Goal: Task Accomplishment & Management: Use online tool/utility

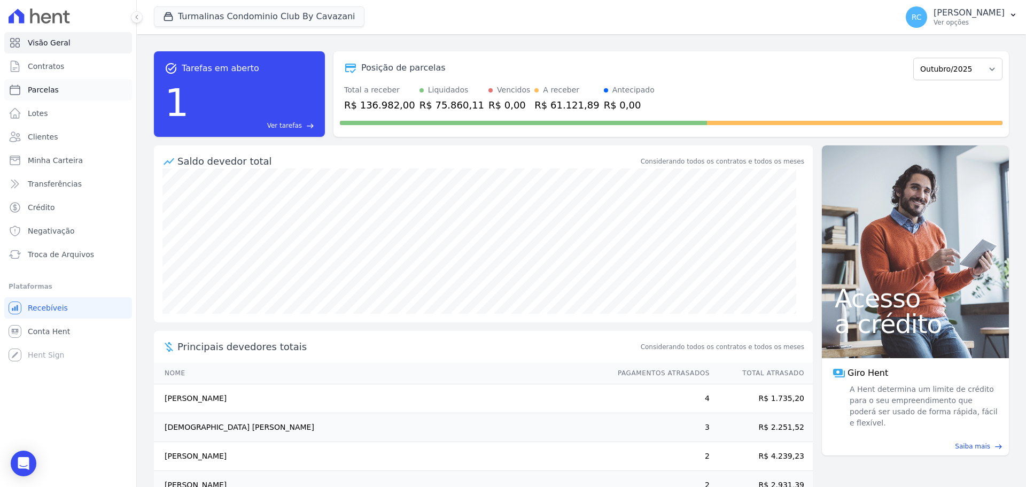
click at [70, 87] on link "Parcelas" at bounding box center [68, 89] width 128 height 21
select select
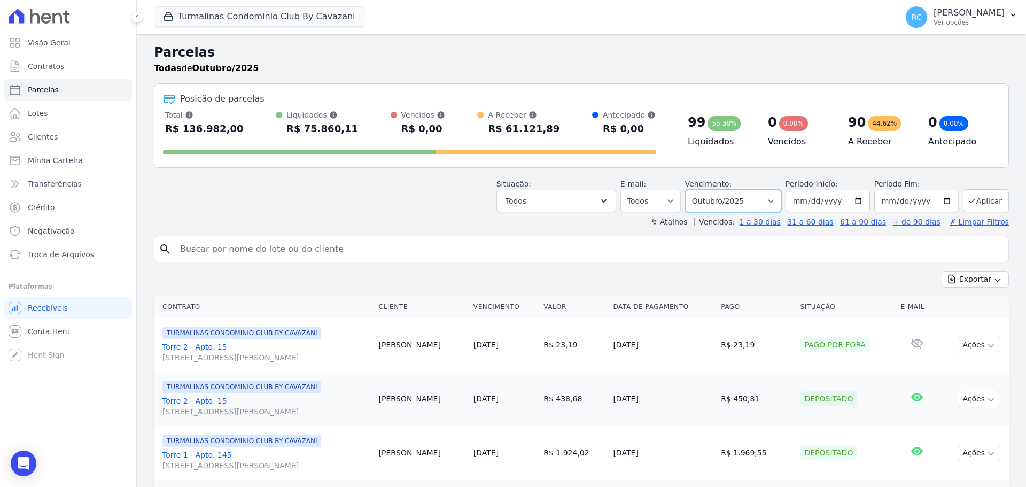
click at [767, 202] on select "Filtrar por período ──────── Todos os meses Agosto/2024 Setembro/2024 Outubro/2…" at bounding box center [733, 201] width 96 height 22
select select "all"
click at [692, 190] on select "Filtrar por período ──────── Todos os meses Agosto/2024 Setembro/2024 Outubro/2…" at bounding box center [733, 201] width 96 height 22
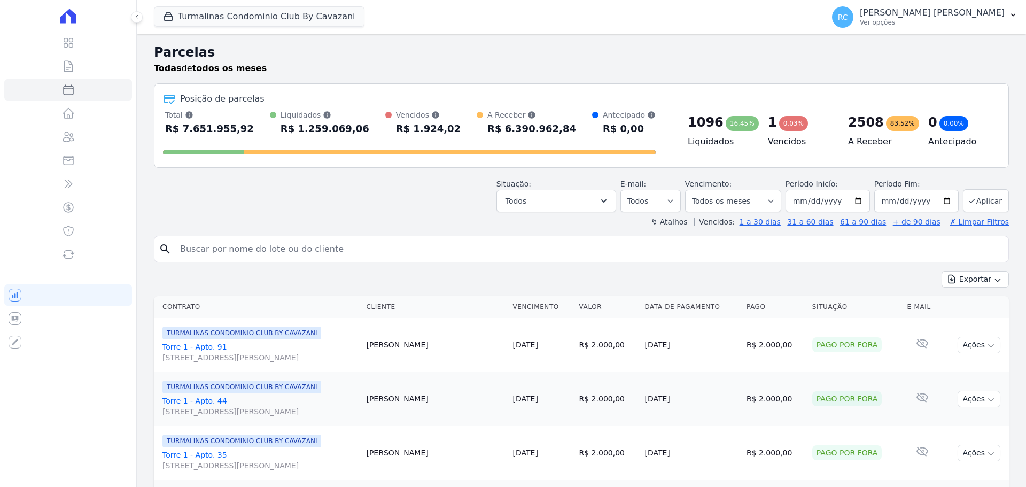
select select
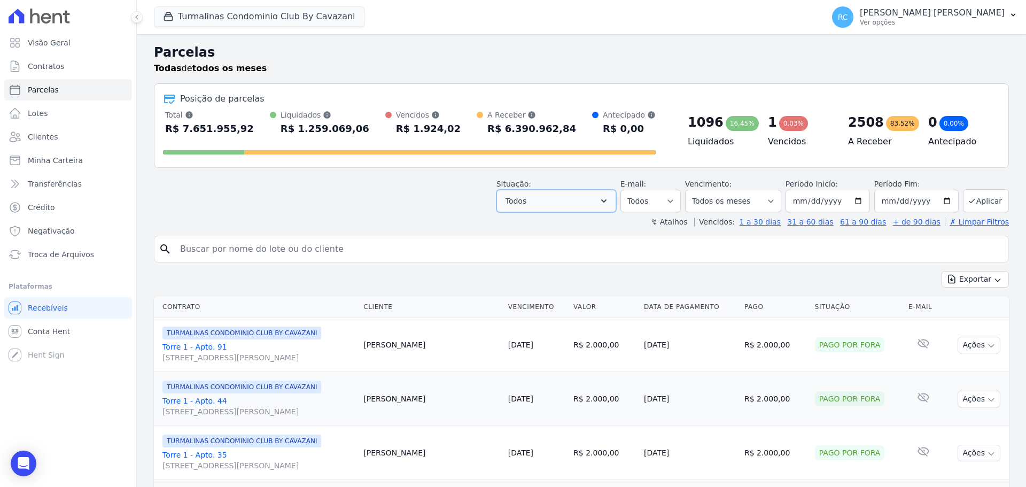
click at [597, 203] on button "Todos" at bounding box center [556, 201] width 120 height 22
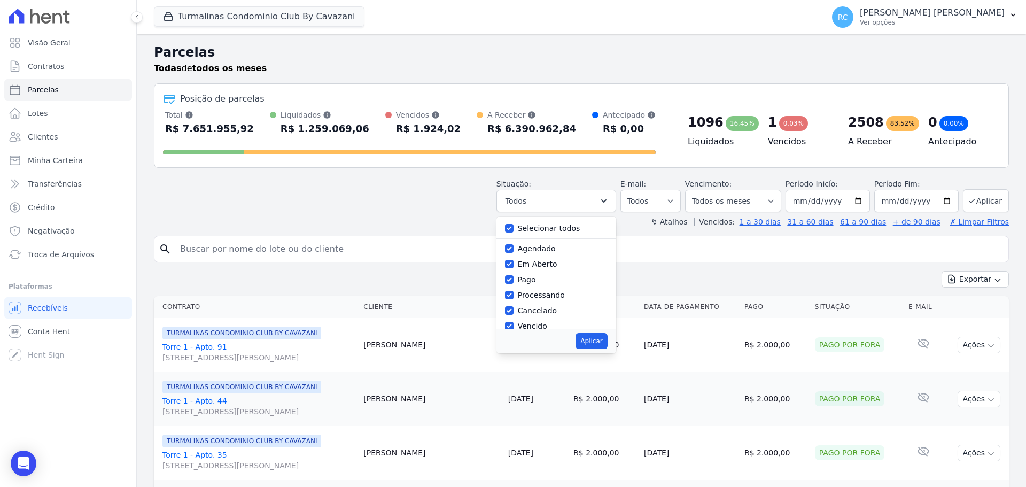
click at [545, 227] on label "Selecionar todos" at bounding box center [549, 228] width 63 height 9
click at [513, 227] on input "Selecionar todos" at bounding box center [509, 228] width 9 height 9
checkbox input "false"
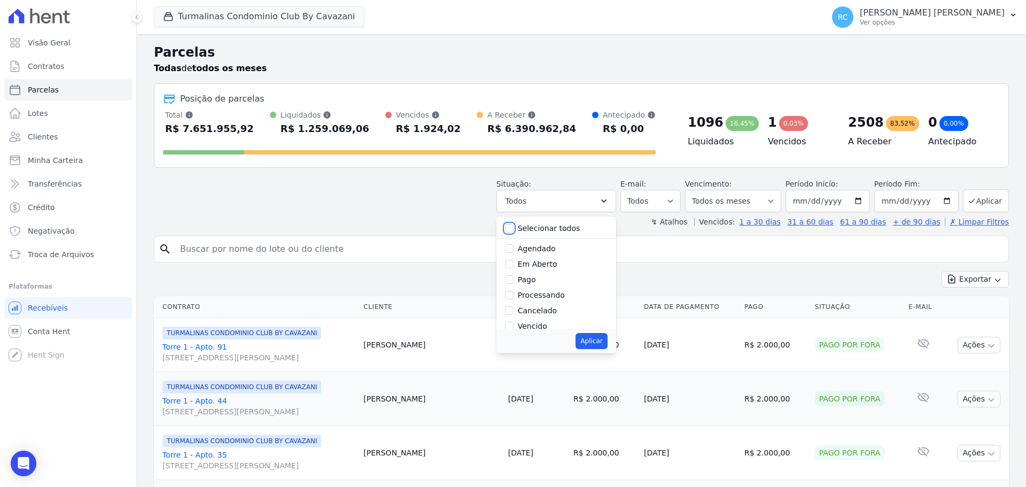
checkbox input "false"
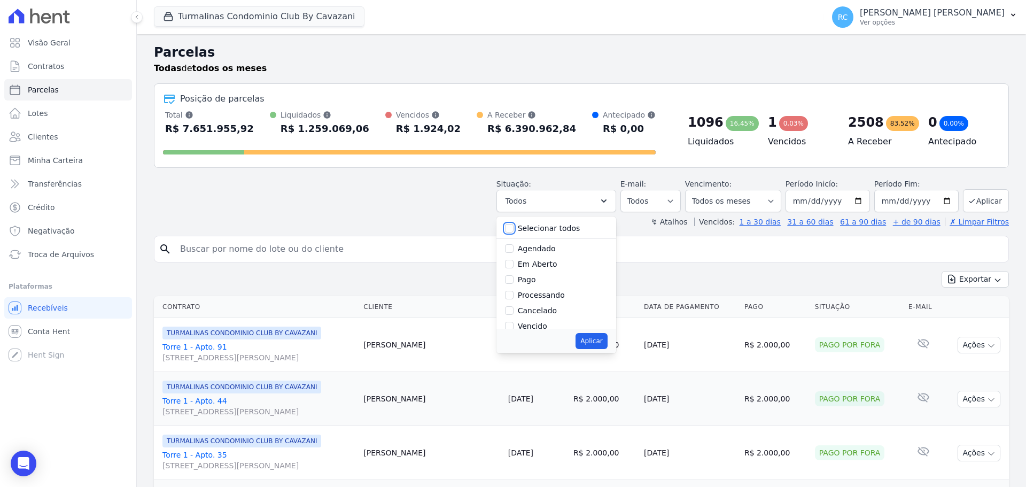
checkbox input "false"
click at [521, 328] on div "Selecionar todos Agendado Em Aberto Pago Processando Cancelado Vencido Transfer…" at bounding box center [556, 284] width 120 height 137
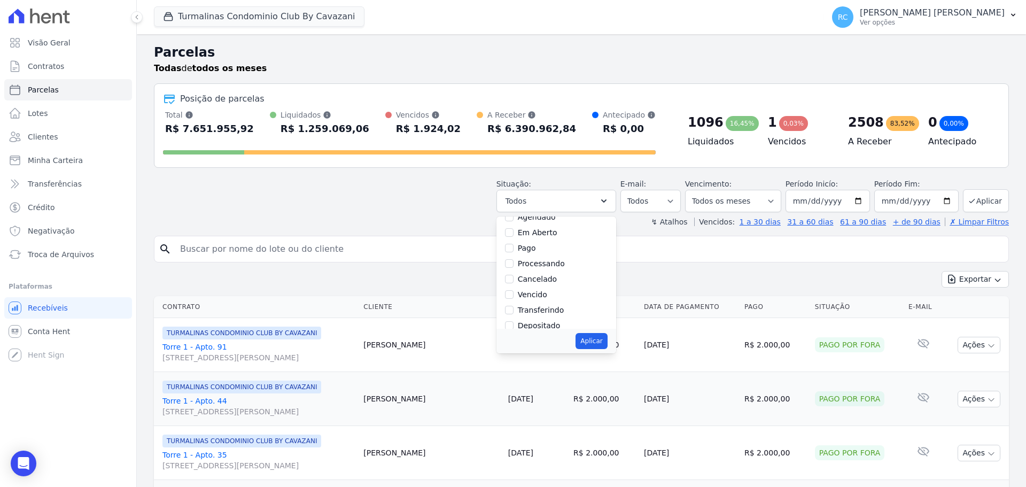
click at [547, 292] on label "Vencido" at bounding box center [532, 294] width 29 height 9
click at [513, 292] on input "Vencido" at bounding box center [509, 294] width 9 height 9
checkbox input "true"
click at [607, 342] on button "Aplicar" at bounding box center [591, 341] width 32 height 16
select select "overdue"
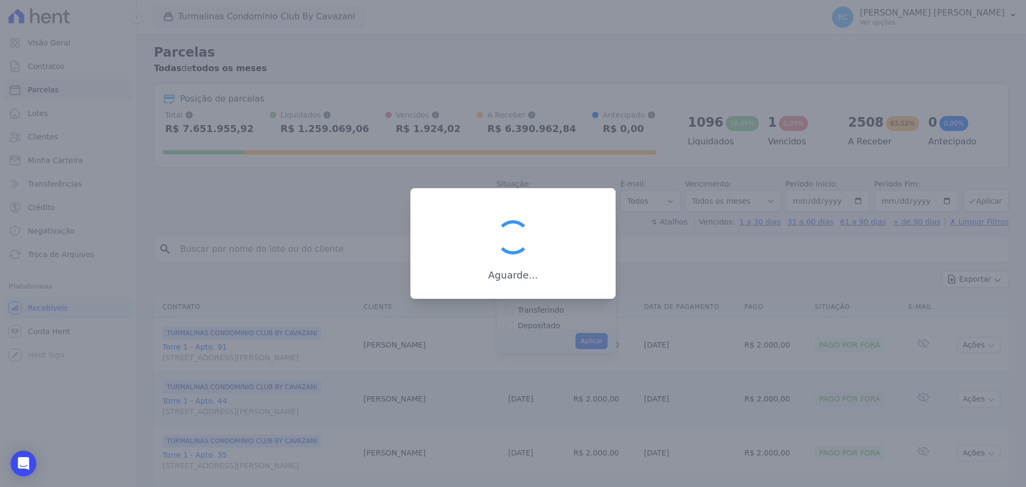
scroll to position [19, 0]
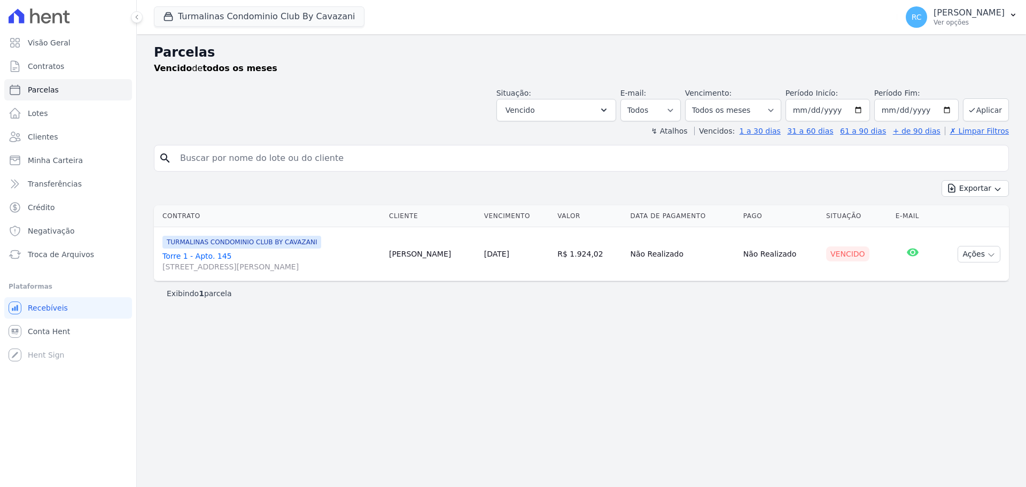
select select
click at [286, 16] on button "Turmalinas Condominio Club By Cavazani" at bounding box center [259, 16] width 211 height 20
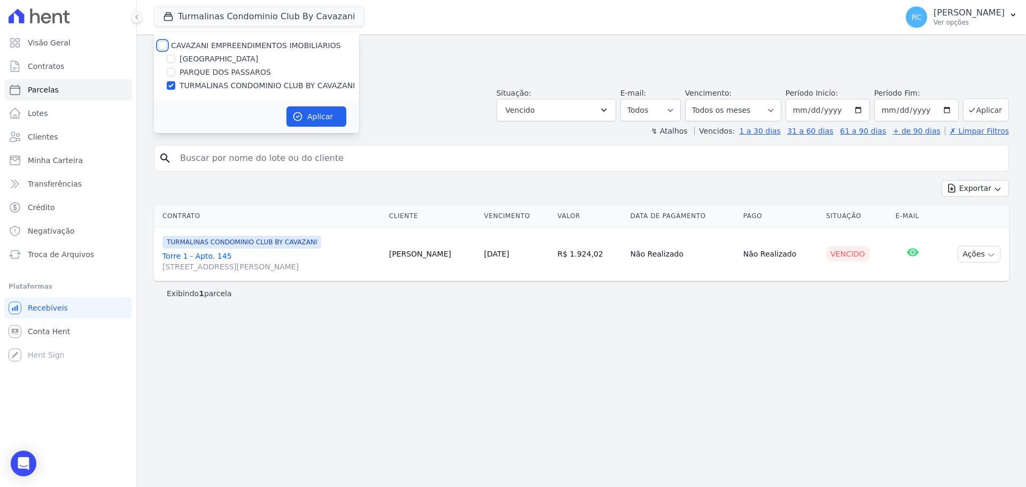
click at [166, 45] on input "CAVAZANI EMPREENDIMENTOS IMOBILIARIOS" at bounding box center [162, 45] width 9 height 9
checkbox input "true"
click at [329, 113] on button "Aplicar" at bounding box center [316, 116] width 60 height 20
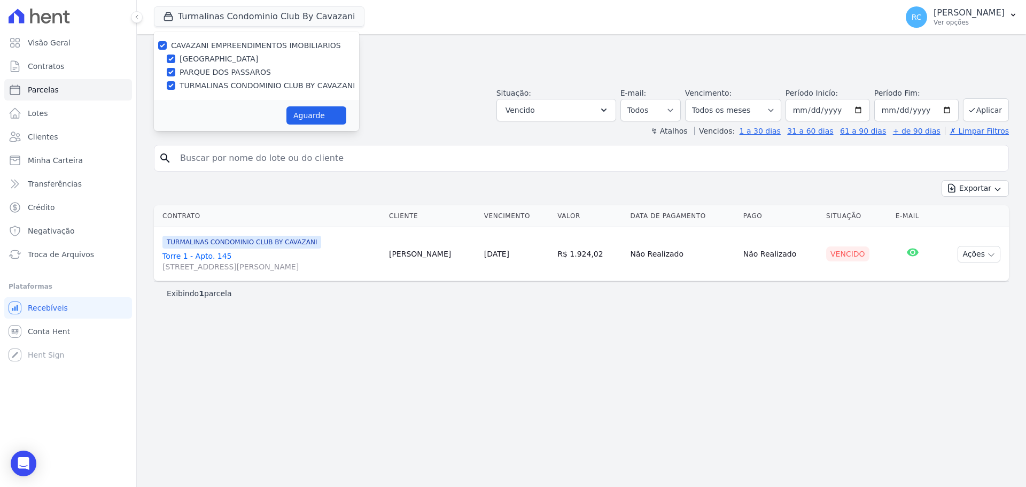
select select
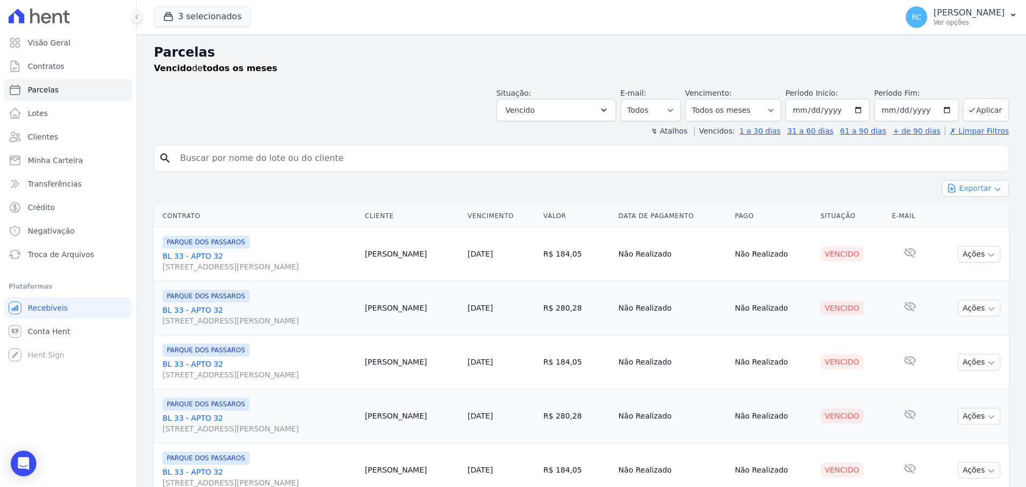
click at [978, 188] on button "Exportar" at bounding box center [974, 188] width 67 height 17
click at [956, 230] on span "Exportar CSV" at bounding box center [974, 232] width 57 height 11
click at [381, 153] on input "search" at bounding box center [589, 157] width 830 height 21
paste input "[PERSON_NAME]"
type input "[PERSON_NAME]"
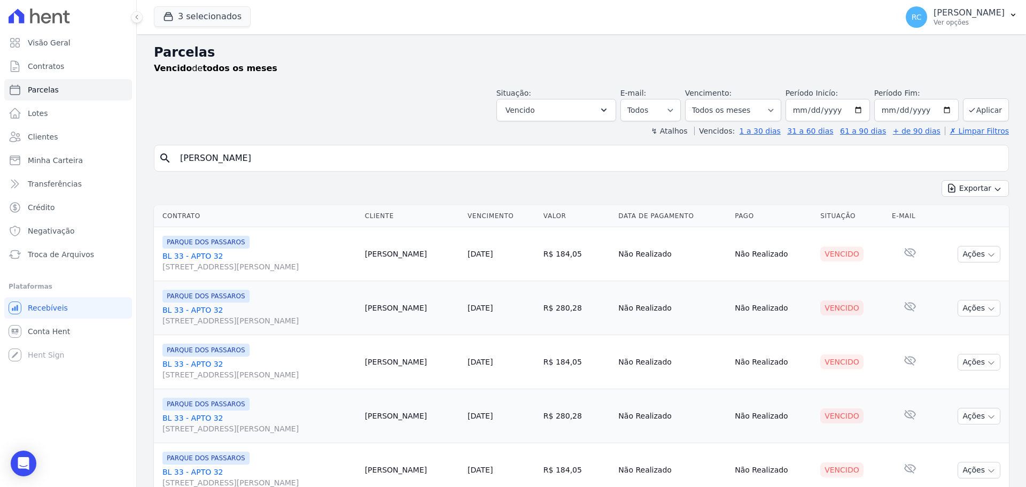
select select
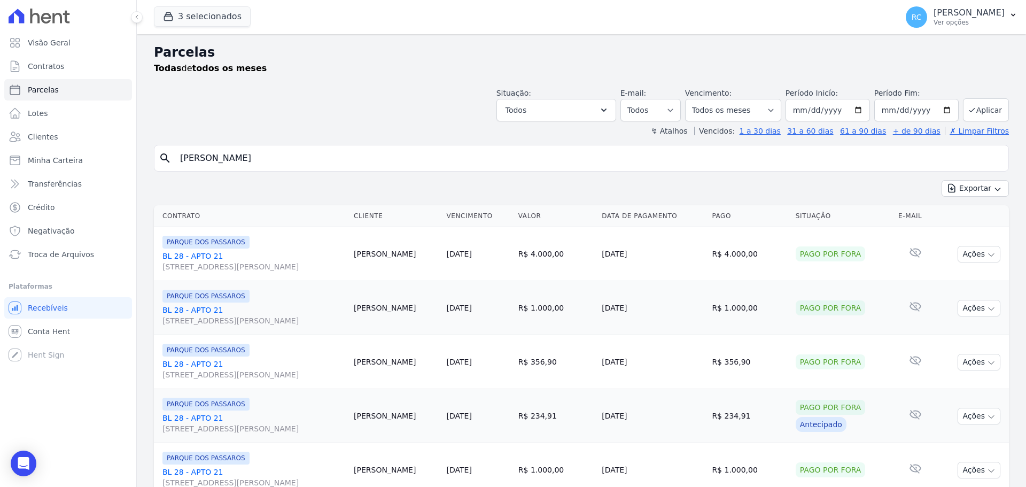
drag, startPoint x: 63, startPoint y: 166, endPoint x: 83, endPoint y: 149, distance: 26.9
click at [61, 167] on div "Visão Geral Contratos [GEOGRAPHIC_DATA] Lotes Clientes Minha Carteira Transferê…" at bounding box center [513, 243] width 1026 height 487
paste input "[PERSON_NAME]"
type input "[PERSON_NAME]"
select select
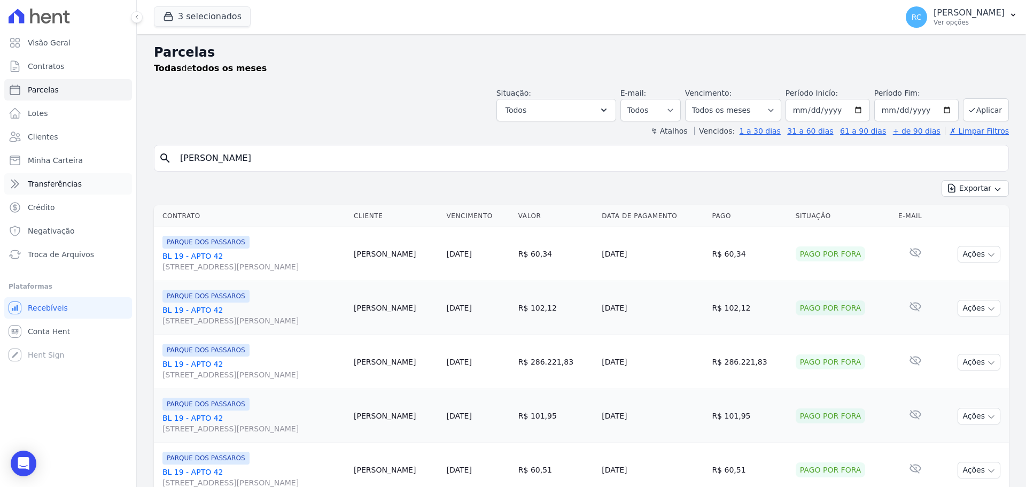
paste input "[PERSON_NAME]"
drag, startPoint x: 363, startPoint y: 155, endPoint x: 44, endPoint y: 183, distance: 319.6
click at [9, 207] on div "Visão Geral Contratos [GEOGRAPHIC_DATA] Lotes Clientes Minha Carteira Transferê…" at bounding box center [513, 243] width 1026 height 487
type input "[PERSON_NAME]"
select select
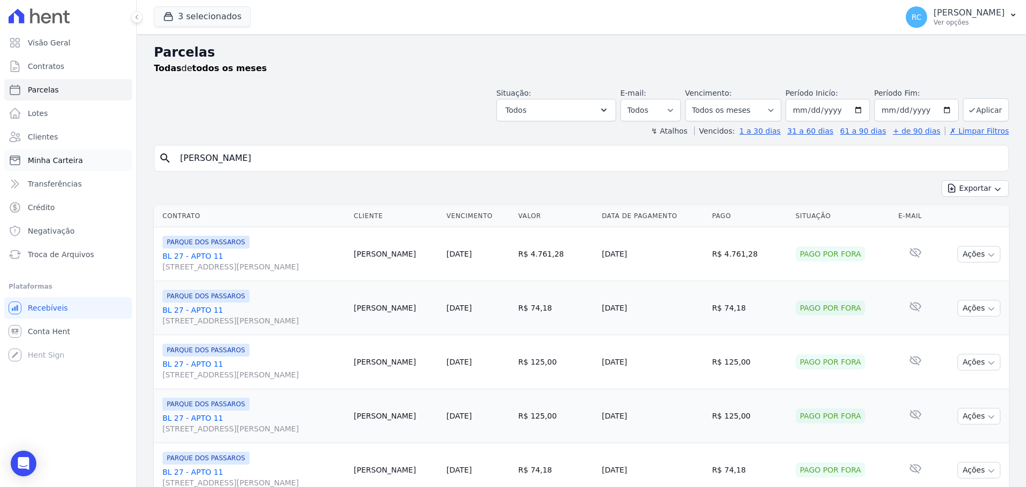
drag, startPoint x: 310, startPoint y: 159, endPoint x: 16, endPoint y: 164, distance: 293.9
click at [8, 172] on div "Visão Geral Contratos [GEOGRAPHIC_DATA] Lotes Clientes Minha Carteira Transferê…" at bounding box center [513, 243] width 1026 height 487
paste input "[PERSON_NAME]"
type input "[PERSON_NAME]"
select select
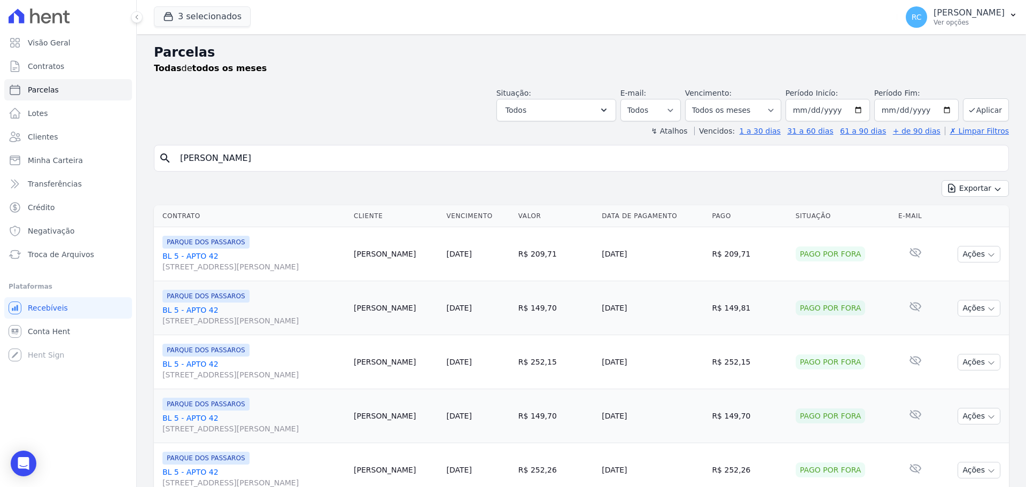
drag, startPoint x: 350, startPoint y: 157, endPoint x: 165, endPoint y: 172, distance: 186.5
paste input "[PERSON_NAME]"
type input "[PERSON_NAME]"
select select
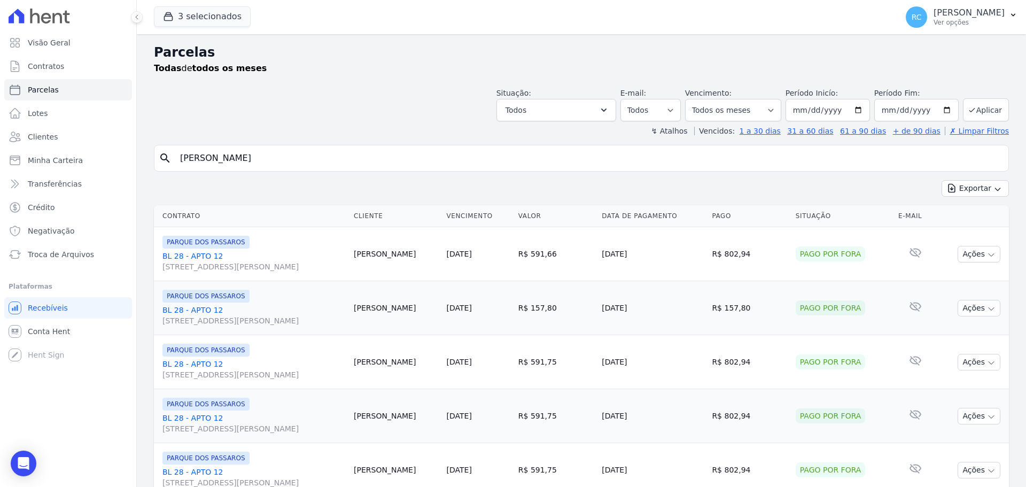
drag, startPoint x: 383, startPoint y: 155, endPoint x: 433, endPoint y: 48, distance: 119.3
click at [22, 134] on div "Visão Geral Contratos [GEOGRAPHIC_DATA] Lotes Clientes Minha Carteira Transferê…" at bounding box center [513, 243] width 1026 height 487
type input "[PERSON_NAME] DE"
select select
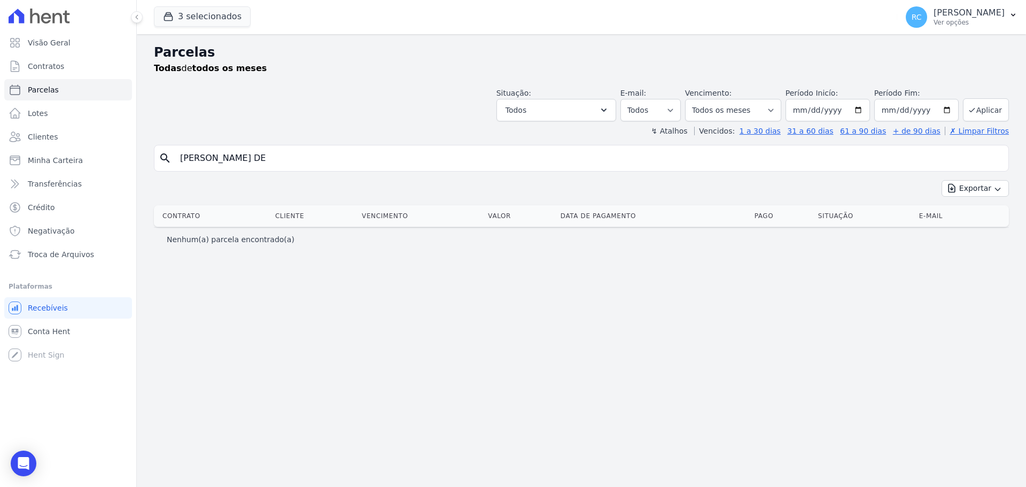
drag, startPoint x: 277, startPoint y: 153, endPoint x: 145, endPoint y: 139, distance: 133.2
click at [104, 153] on div "Visão Geral Contratos [GEOGRAPHIC_DATA] Lotes Clientes Minha Carteira Transferê…" at bounding box center [513, 243] width 1026 height 487
type input "l"
type input "[PERSON_NAME]"
select select
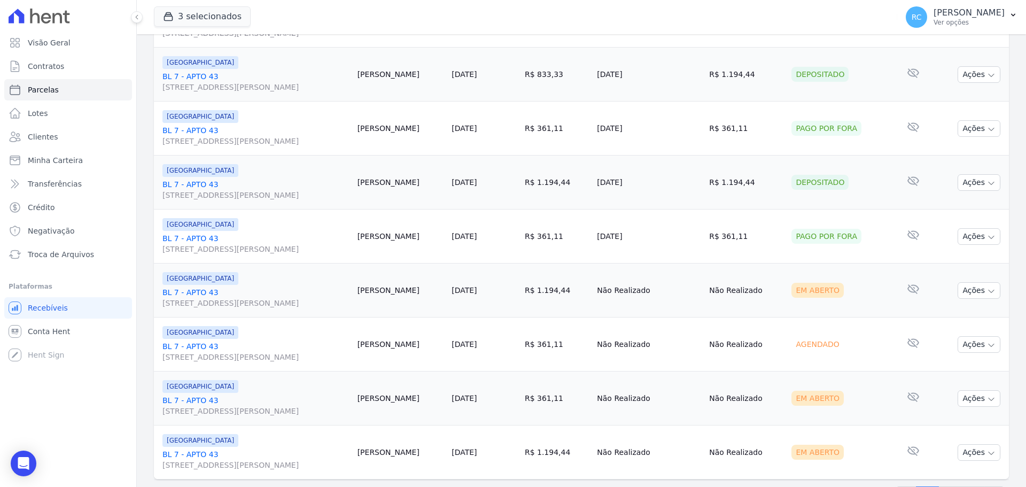
scroll to position [1136, 0]
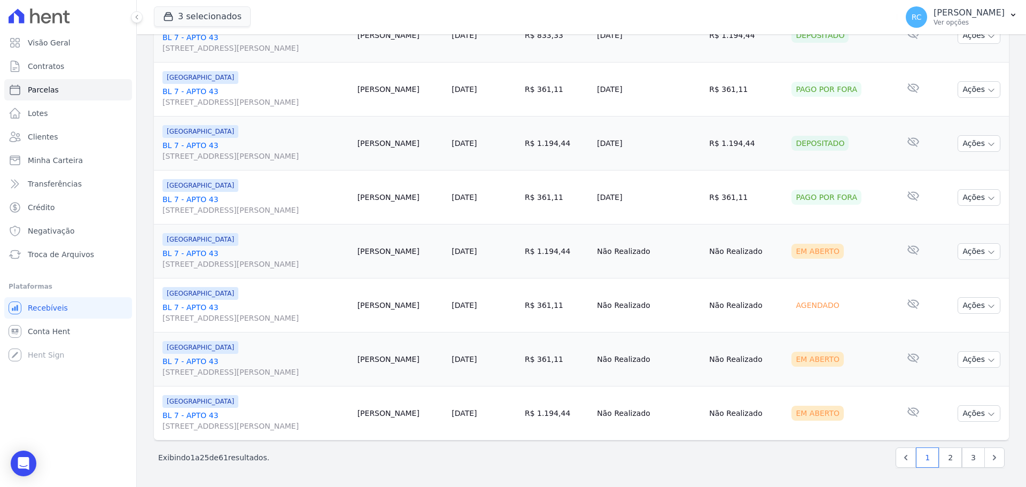
drag, startPoint x: 428, startPoint y: 253, endPoint x: 377, endPoint y: 256, distance: 50.8
click at [377, 256] on td "[PERSON_NAME]" at bounding box center [400, 251] width 95 height 54
copy td "[PERSON_NAME]"
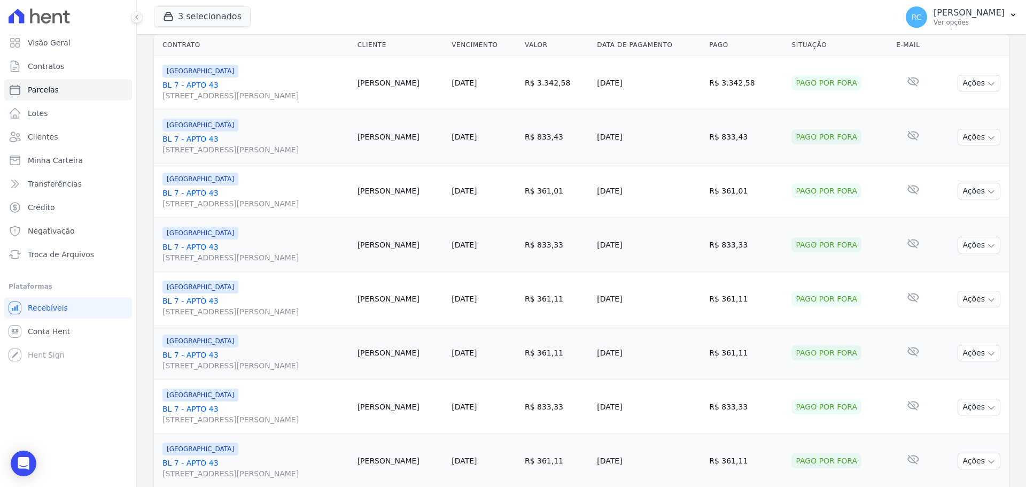
scroll to position [0, 0]
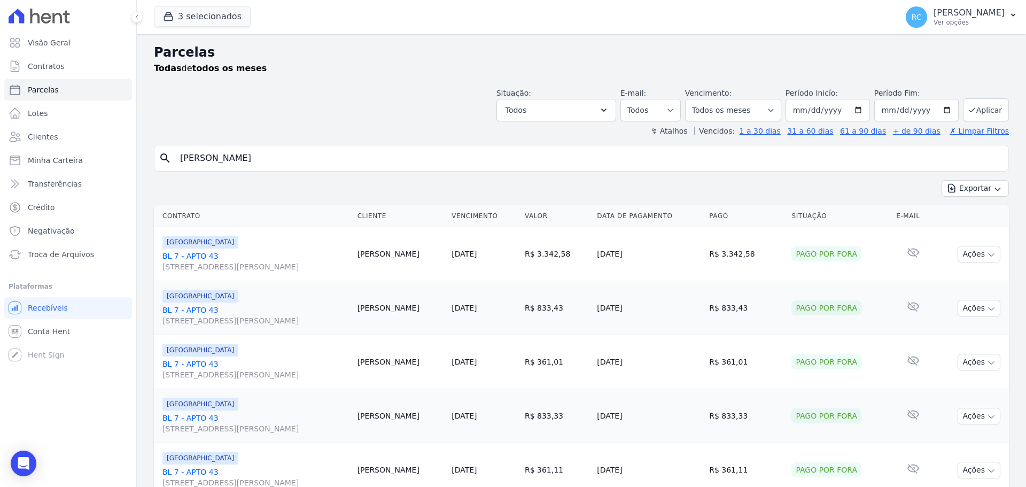
click at [190, 255] on link "BL 7 - APTO 43 [STREET_ADDRESS][PERSON_NAME]" at bounding box center [255, 261] width 186 height 21
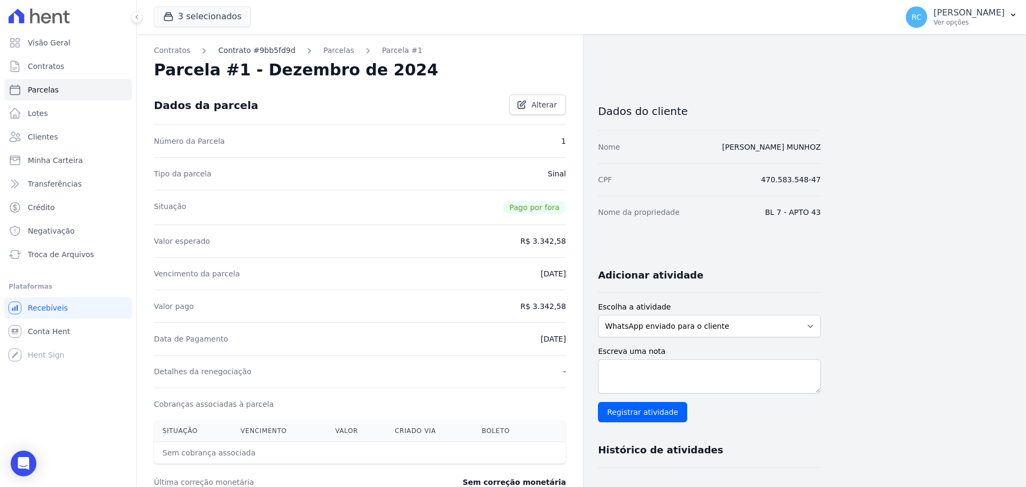
click at [257, 50] on link "Contrato #9bb5fd9d" at bounding box center [256, 50] width 77 height 11
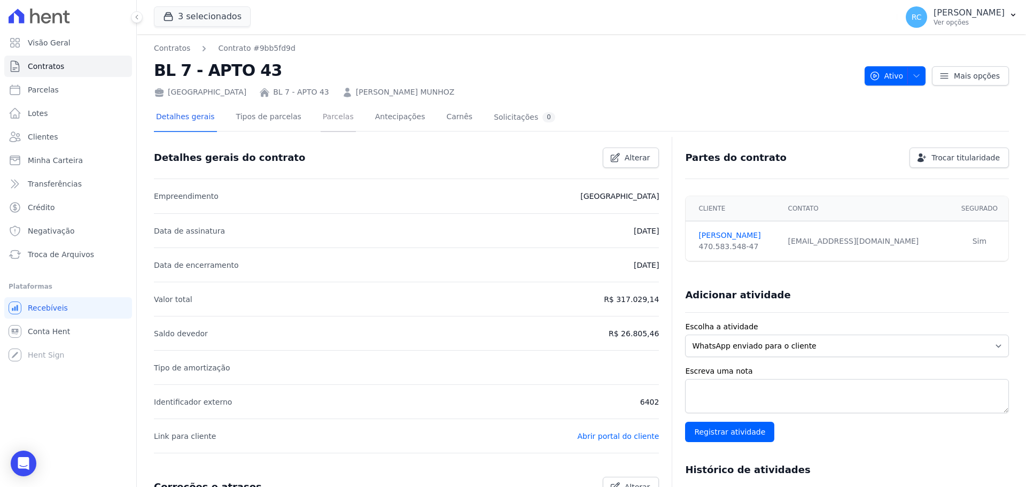
click at [323, 116] on link "Parcelas" at bounding box center [338, 118] width 35 height 28
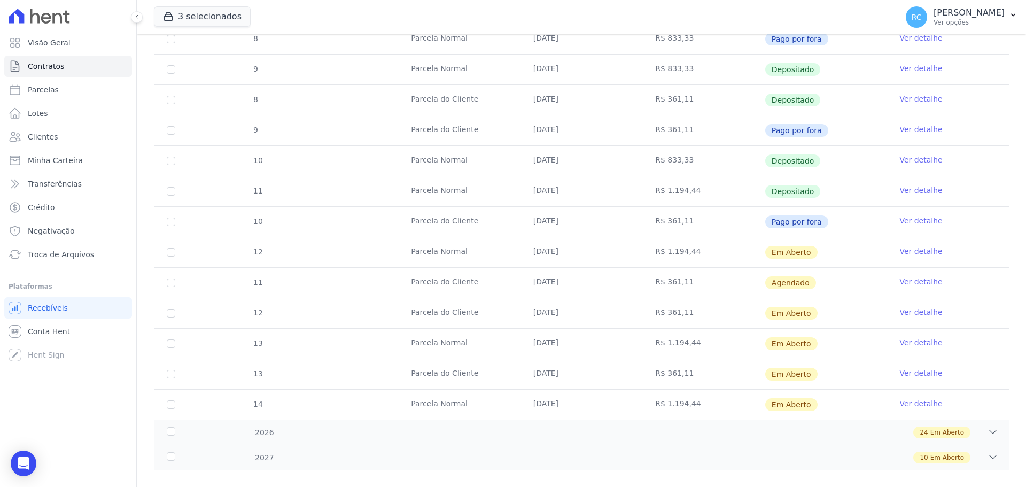
scroll to position [576, 0]
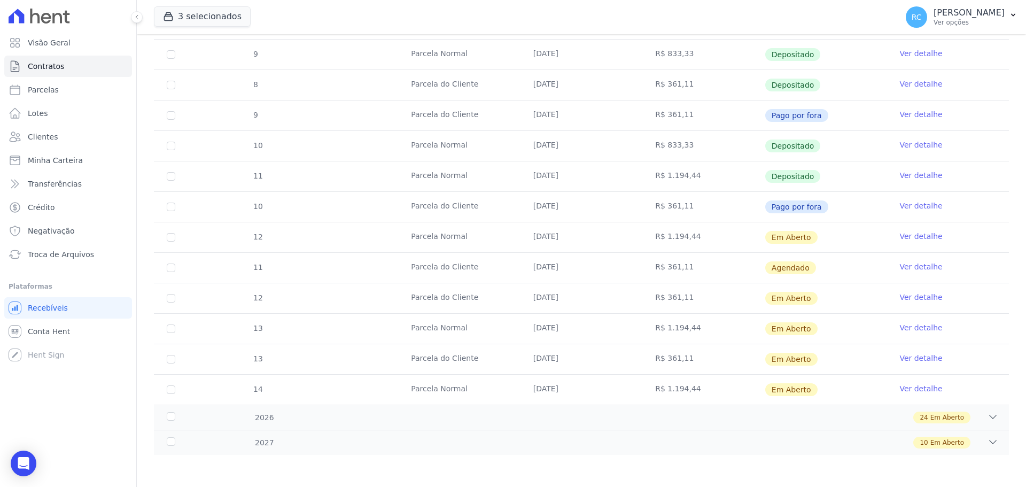
click at [907, 237] on link "Ver detalhe" at bounding box center [920, 236] width 43 height 11
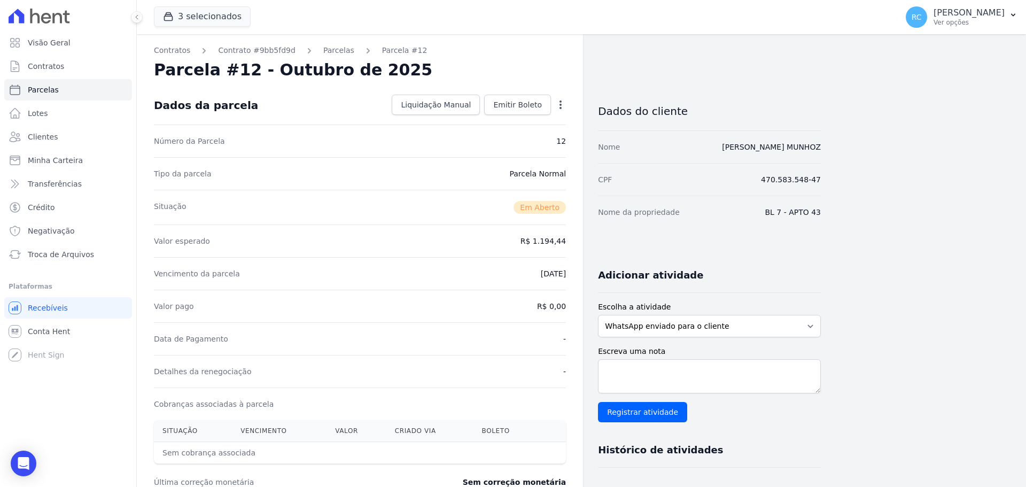
click at [559, 102] on icon "button" at bounding box center [560, 104] width 11 height 11
click at [376, 180] on div "Tipo da parcela [GEOGRAPHIC_DATA]" at bounding box center [360, 173] width 412 height 33
click at [172, 53] on link "Contratos" at bounding box center [172, 50] width 36 height 11
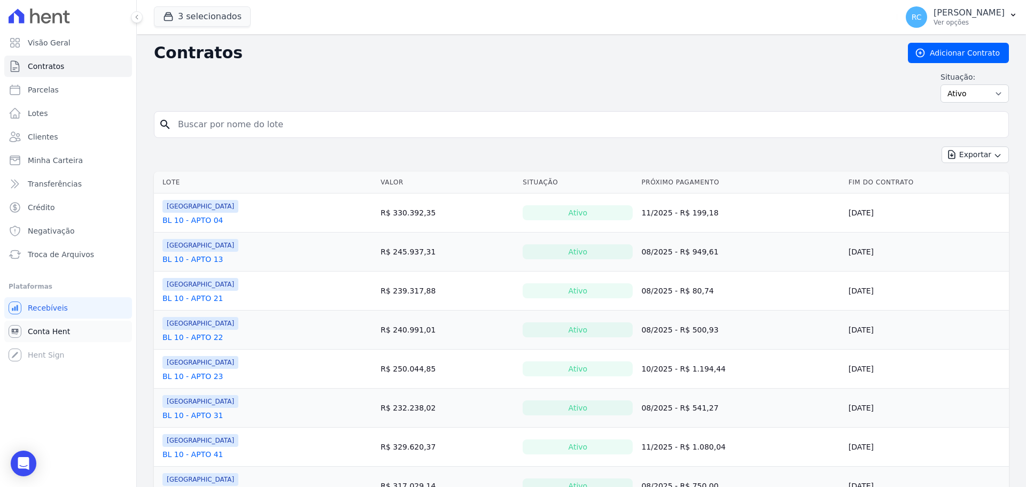
click at [66, 334] on span "Conta Hent" at bounding box center [49, 331] width 42 height 11
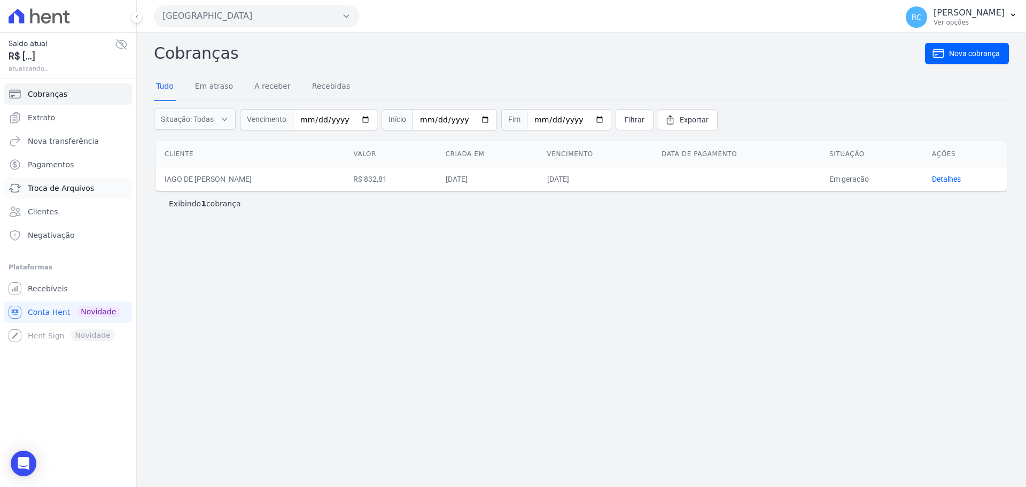
click at [46, 194] on link "Troca de Arquivos" at bounding box center [68, 187] width 128 height 21
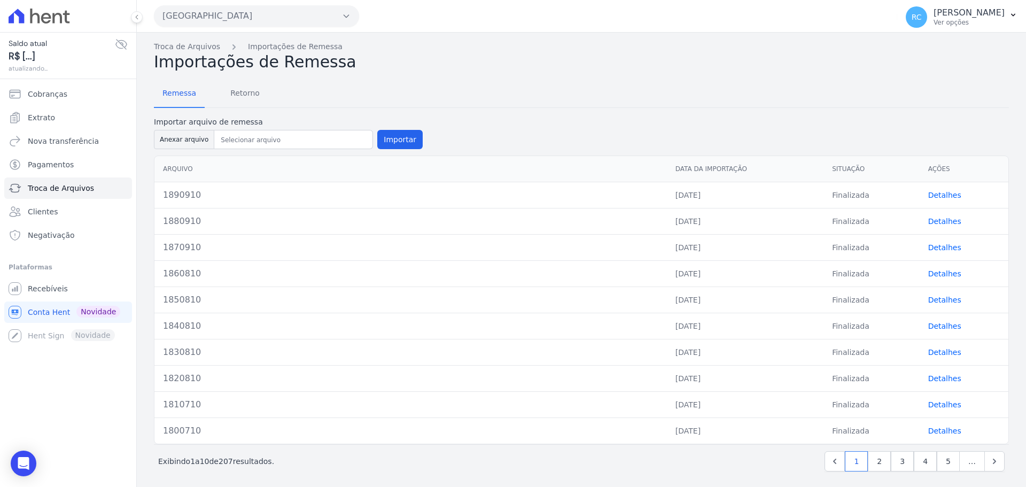
click at [225, 12] on button "[GEOGRAPHIC_DATA]" at bounding box center [256, 15] width 205 height 21
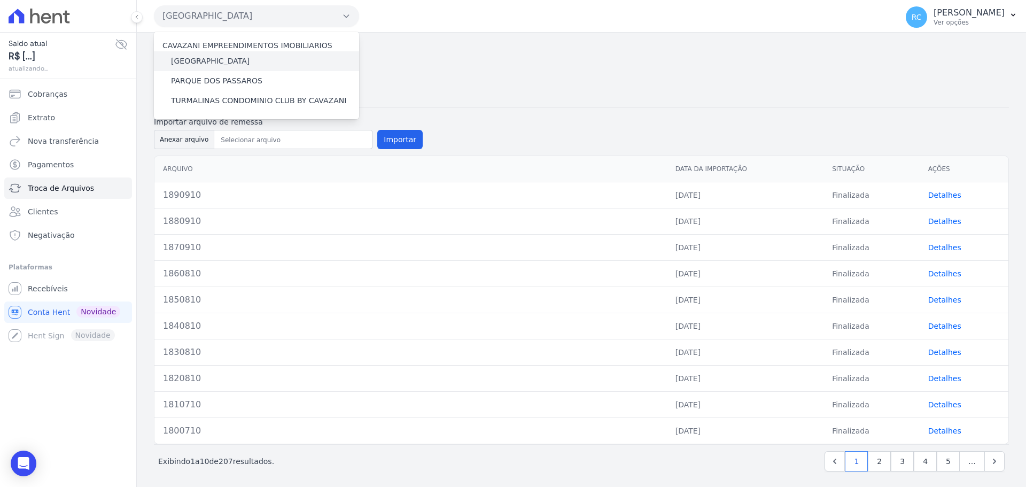
click at [219, 63] on label "[GEOGRAPHIC_DATA]" at bounding box center [210, 61] width 79 height 11
click at [0, 0] on input "[GEOGRAPHIC_DATA]" at bounding box center [0, 0] width 0 height 0
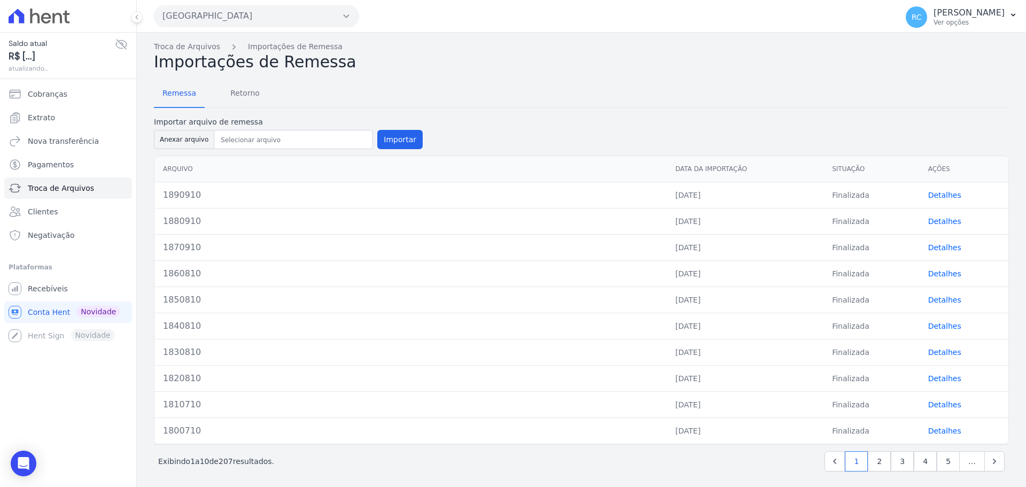
click at [262, 15] on button "[GEOGRAPHIC_DATA]" at bounding box center [256, 15] width 205 height 21
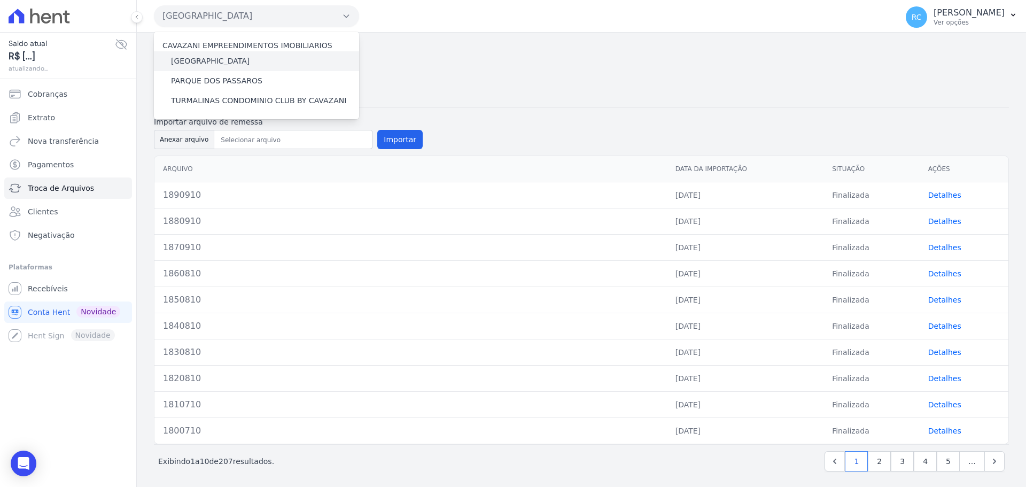
click at [213, 60] on label "[GEOGRAPHIC_DATA]" at bounding box center [210, 61] width 79 height 11
click at [0, 0] on input "[GEOGRAPHIC_DATA]" at bounding box center [0, 0] width 0 height 0
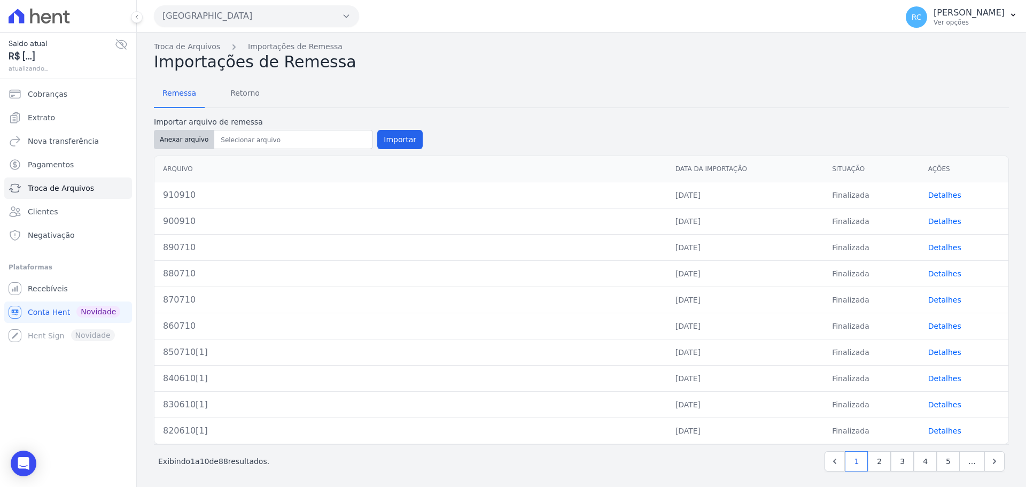
click at [171, 141] on button "Anexar arquivo" at bounding box center [184, 139] width 60 height 19
type input "15211010"
click at [394, 142] on button "Importar" at bounding box center [399, 139] width 45 height 19
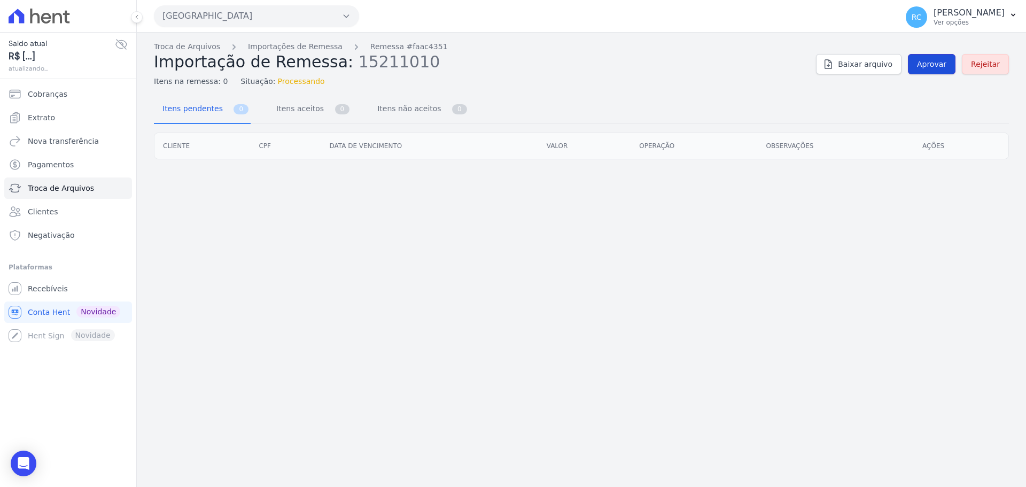
click at [917, 64] on link "Aprovar" at bounding box center [932, 64] width 48 height 20
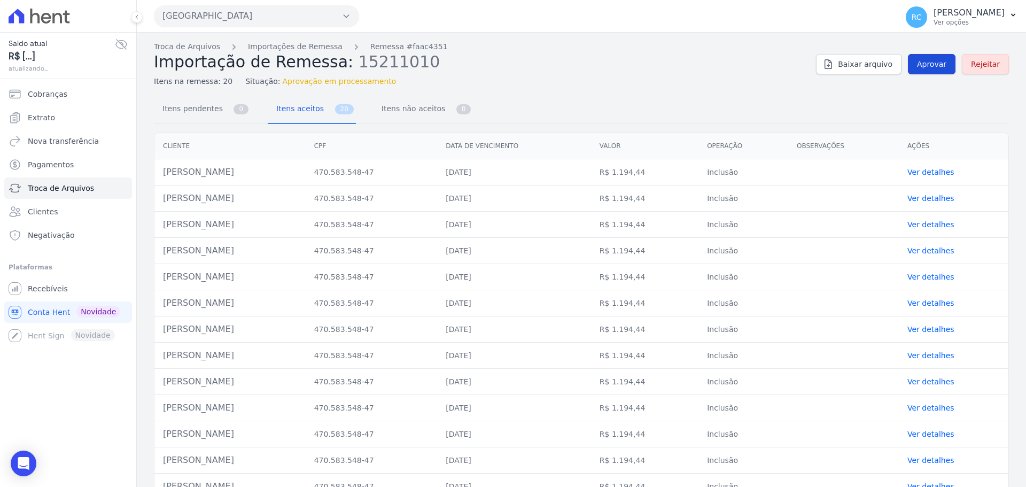
click at [925, 66] on span "Aprovar" at bounding box center [931, 64] width 29 height 11
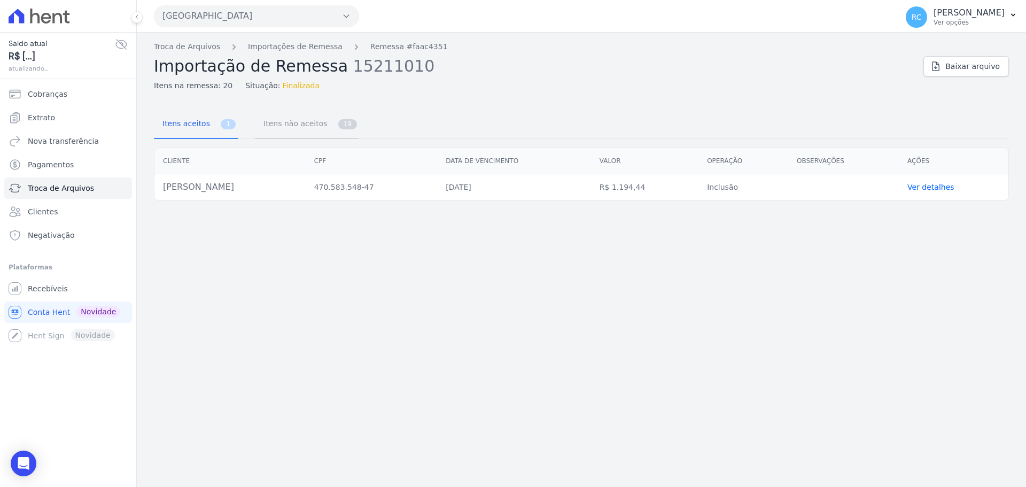
click at [258, 129] on span "Itens não aceitos" at bounding box center [293, 123] width 72 height 21
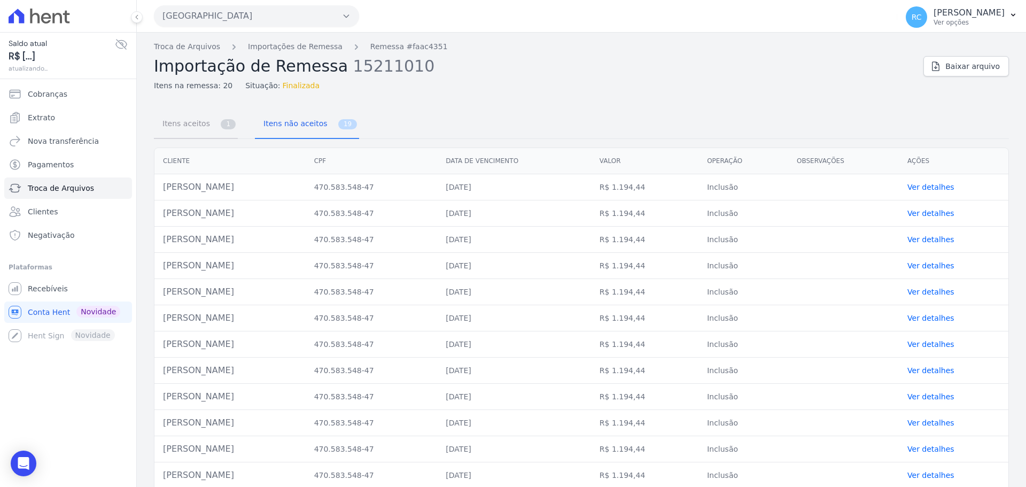
click at [193, 127] on span "Itens aceitos" at bounding box center [184, 123] width 56 height 21
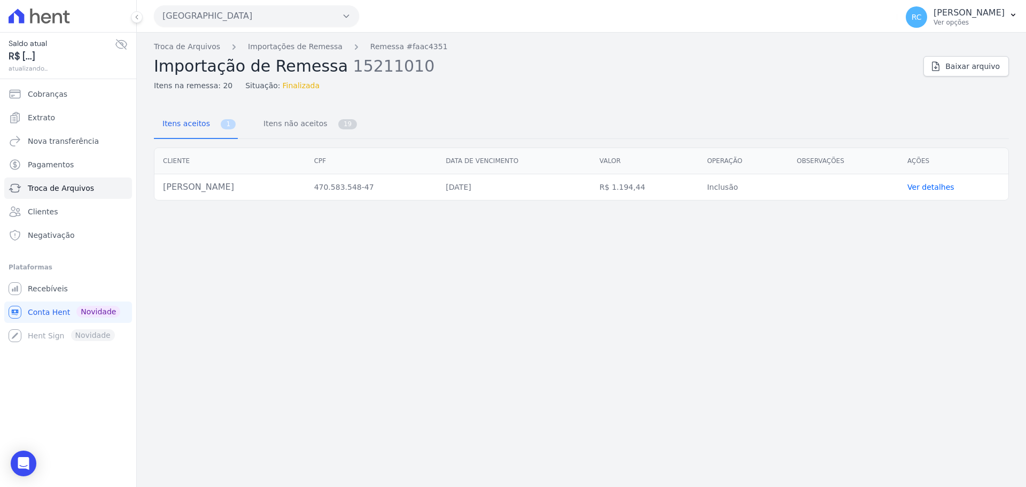
click at [220, 188] on td "[PERSON_NAME]" at bounding box center [229, 187] width 151 height 26
copy tr "[PERSON_NAME]"
click at [193, 40] on div "Troca de Arquivos Importações de Remessa Remessa #faac4351 Importação de Remess…" at bounding box center [581, 260] width 889 height 454
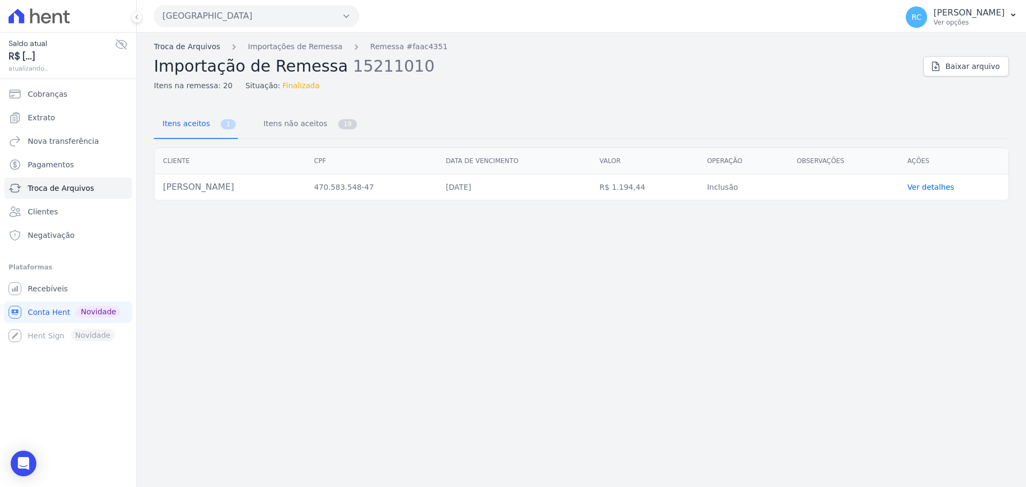
click at [189, 43] on link "Troca de Arquivos" at bounding box center [187, 46] width 66 height 11
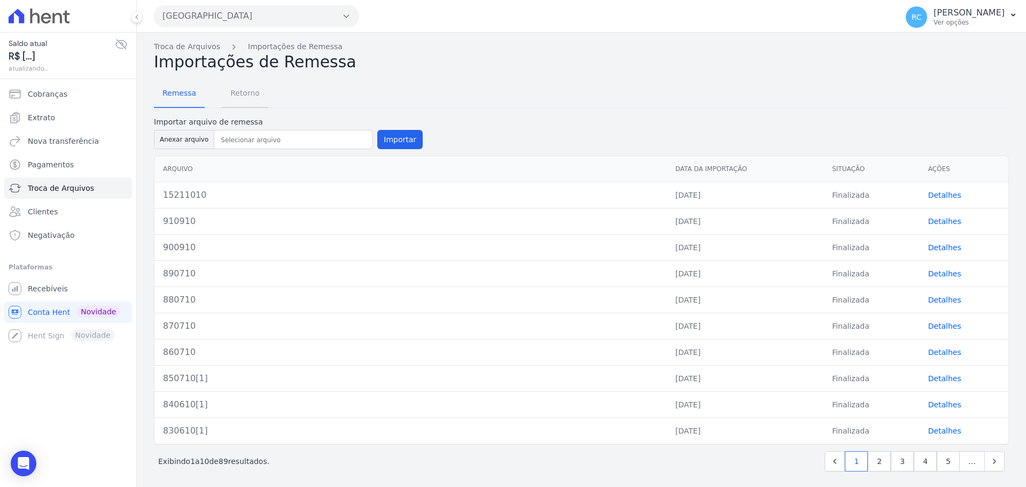
click at [234, 99] on span "Retorno" at bounding box center [245, 92] width 42 height 21
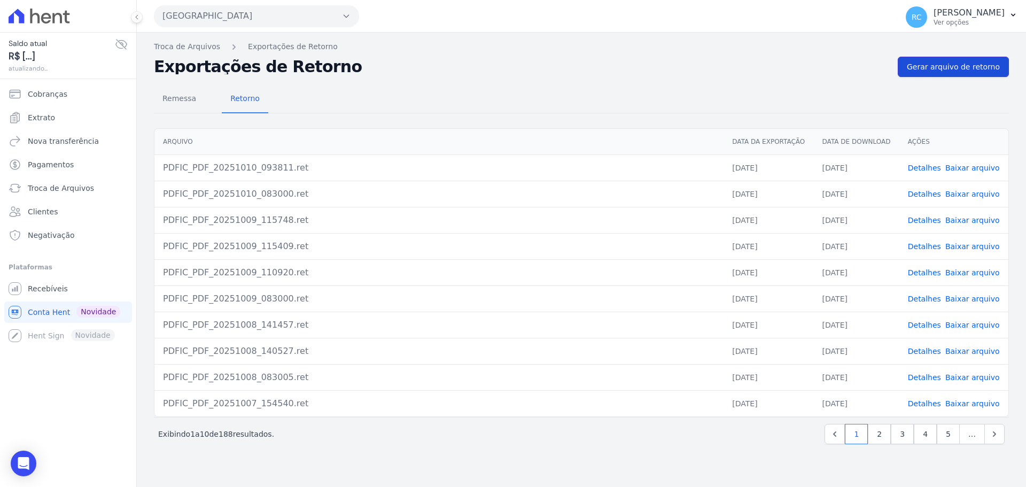
click at [960, 65] on span "Gerar arquivo de retorno" at bounding box center [953, 66] width 93 height 11
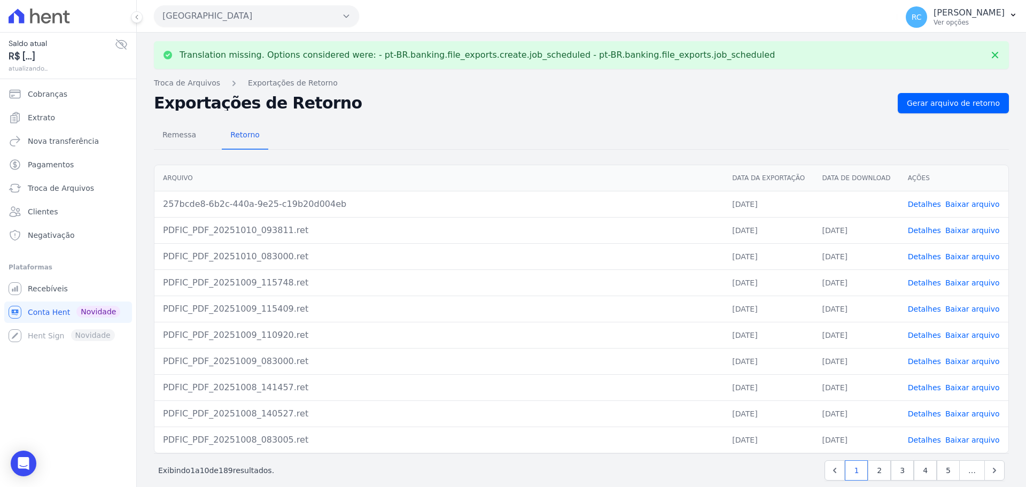
click at [970, 197] on td "Detalhes Baixar arquivo" at bounding box center [953, 204] width 109 height 26
click at [971, 203] on link "Baixar arquivo" at bounding box center [972, 204] width 54 height 9
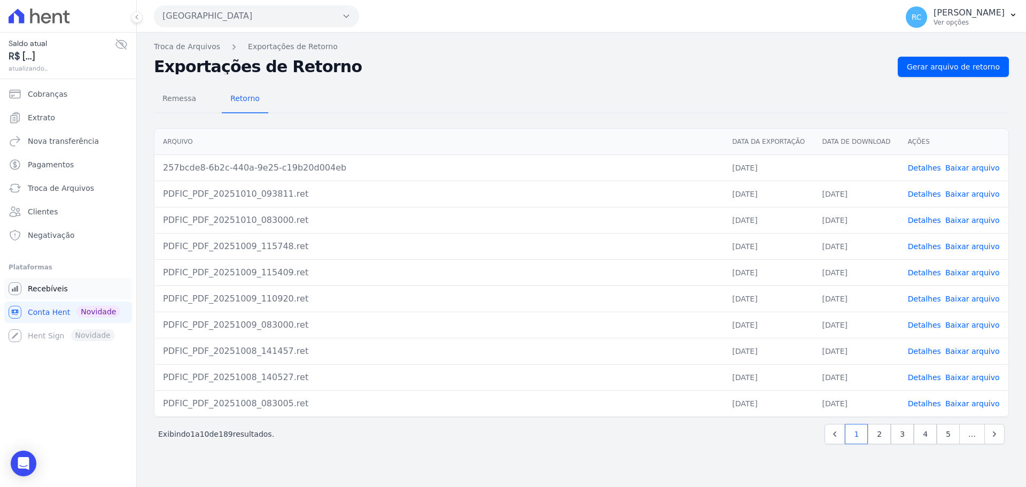
click at [59, 283] on link "Recebíveis" at bounding box center [68, 288] width 128 height 21
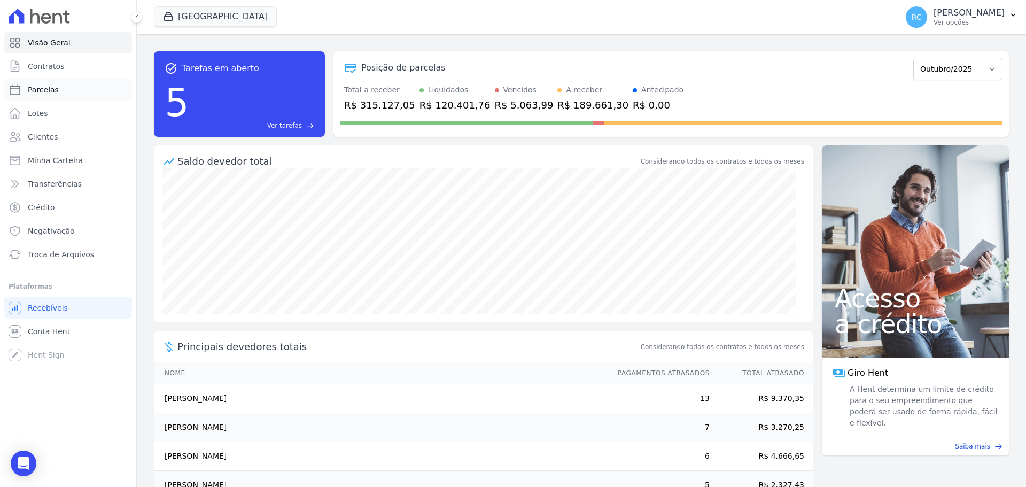
click at [72, 92] on link "Parcelas" at bounding box center [68, 89] width 128 height 21
select select
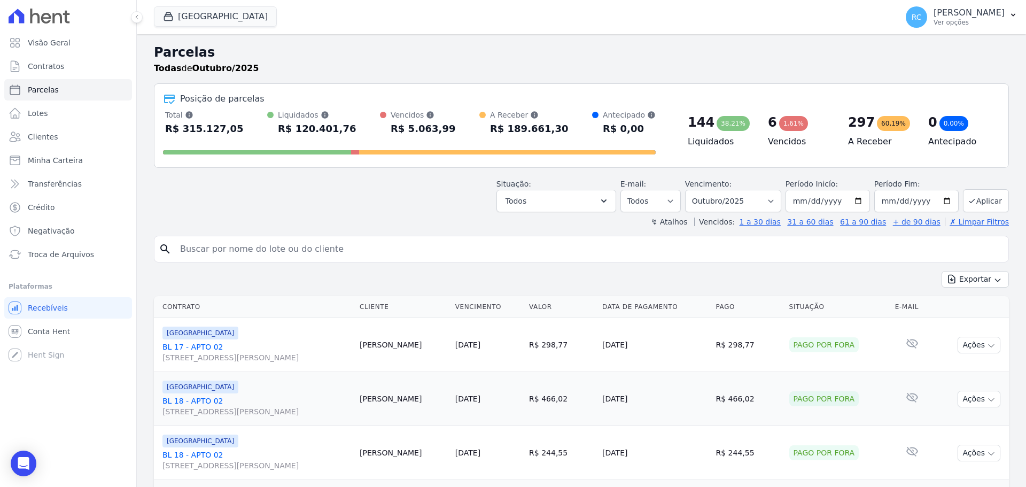
paste input "[PERSON_NAME] MUNHOZ"
type input "[PERSON_NAME] MUNHOZ"
select select
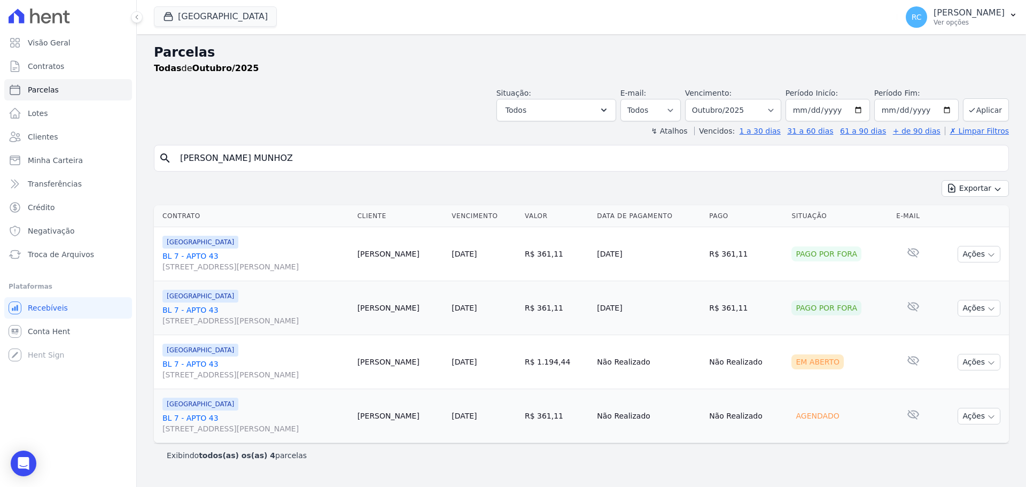
click at [191, 420] on link "BL 7 - APTO 43 [STREET_ADDRESS][PERSON_NAME]" at bounding box center [255, 422] width 186 height 21
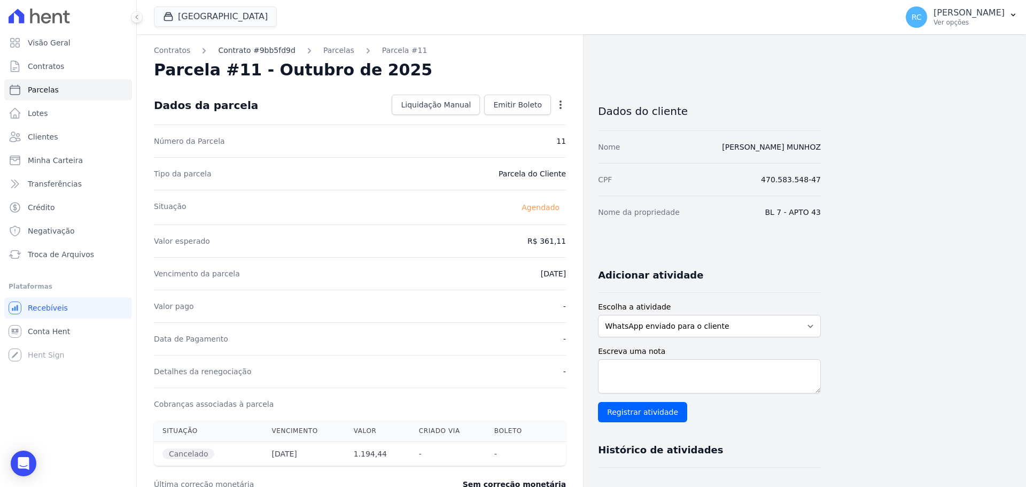
click at [254, 53] on link "Contrato #9bb5fd9d" at bounding box center [256, 50] width 77 height 11
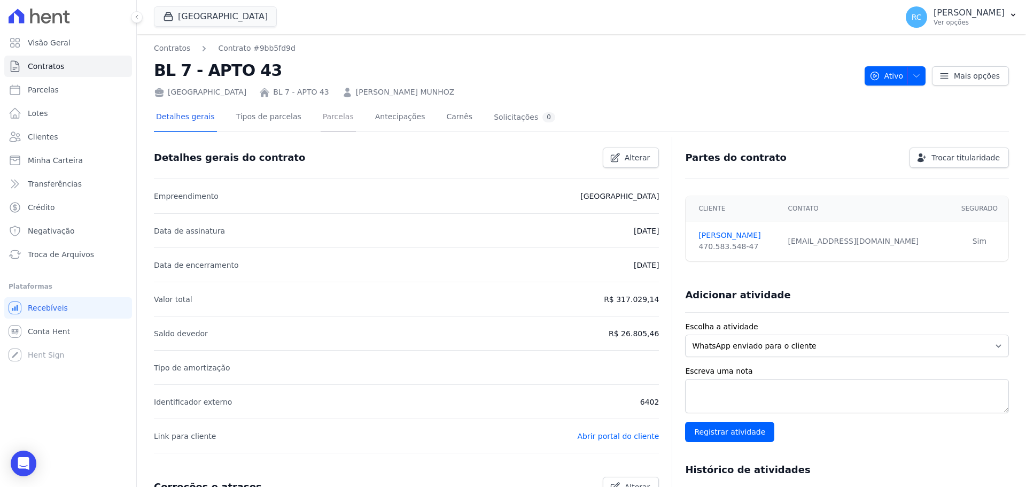
click at [338, 120] on link "Parcelas" at bounding box center [338, 118] width 35 height 28
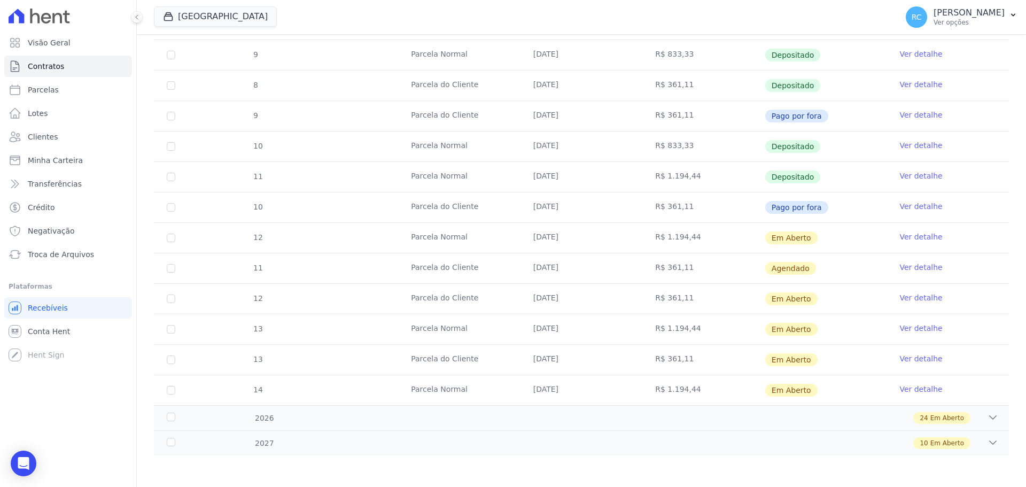
scroll to position [576, 0]
click at [962, 420] on div "24 Em Aberto" at bounding box center [941, 417] width 57 height 12
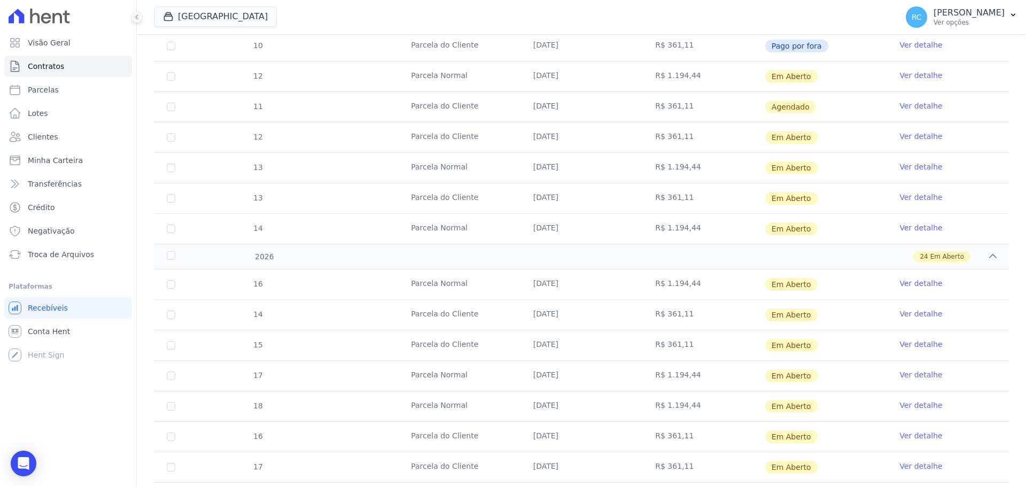
scroll to position [737, 0]
click at [921, 141] on link "Ver detalhe" at bounding box center [920, 136] width 43 height 11
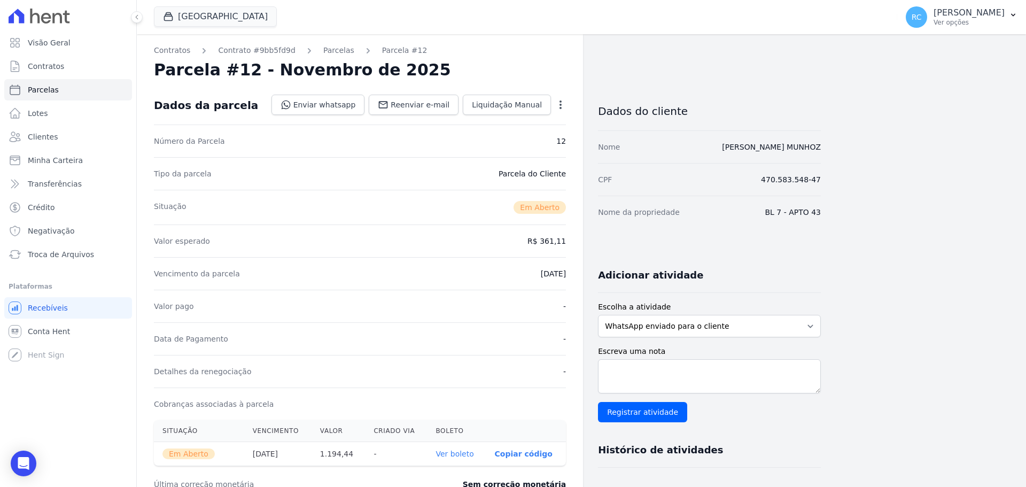
click at [557, 103] on icon "button" at bounding box center [560, 104] width 11 height 11
click at [581, 172] on div "Contratos Contrato #9bb5fd9d [GEOGRAPHIC_DATA] Parcela #12 [GEOGRAPHIC_DATA] #1…" at bounding box center [360, 378] width 446 height 689
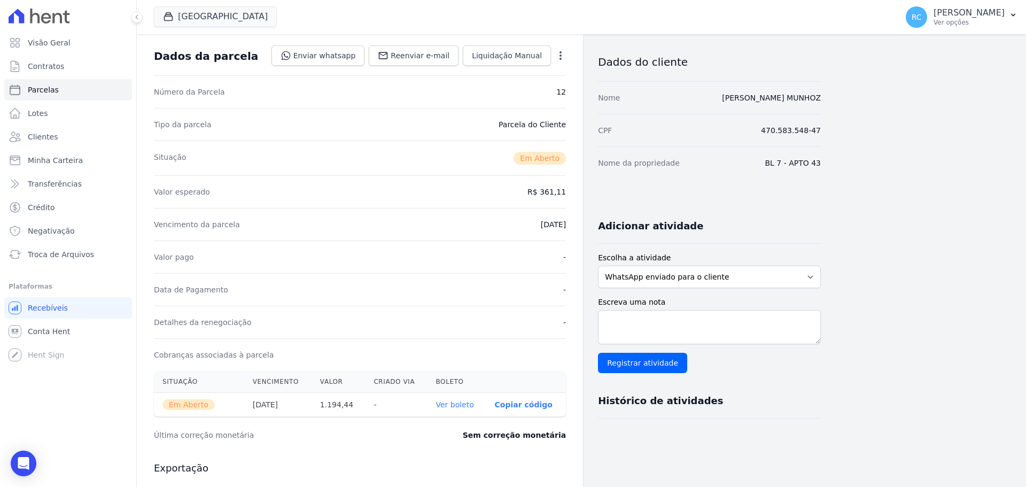
scroll to position [245, 0]
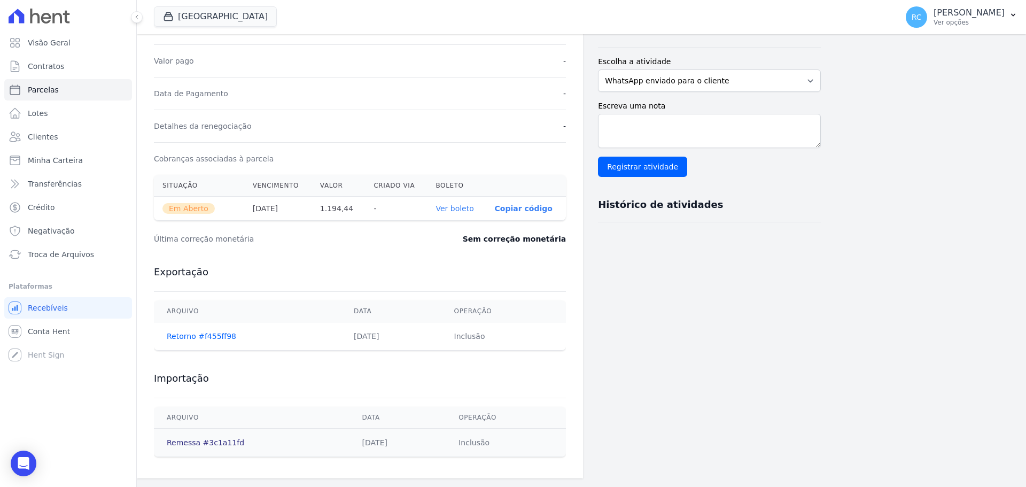
click at [219, 443] on link "Remessa #3c1a11fd" at bounding box center [205, 442] width 77 height 9
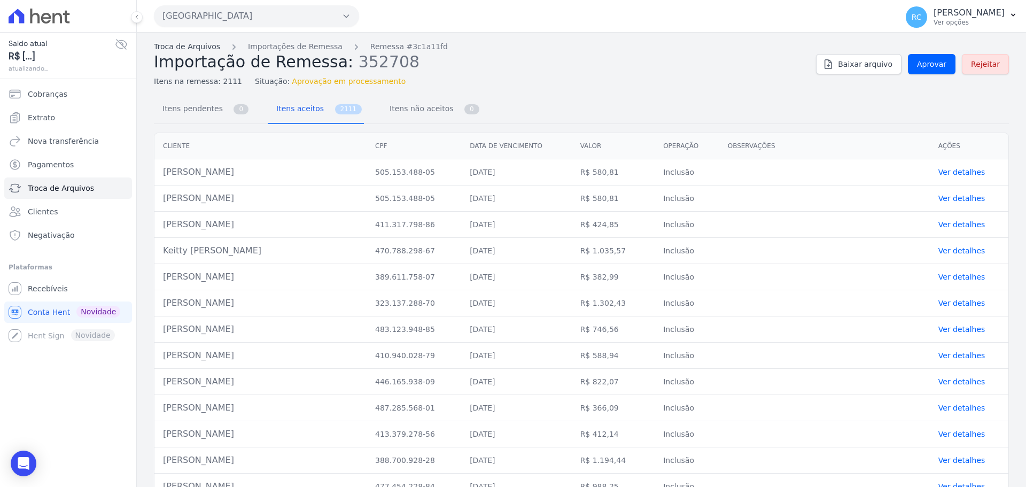
click at [166, 46] on link "Troca de Arquivos" at bounding box center [187, 46] width 66 height 11
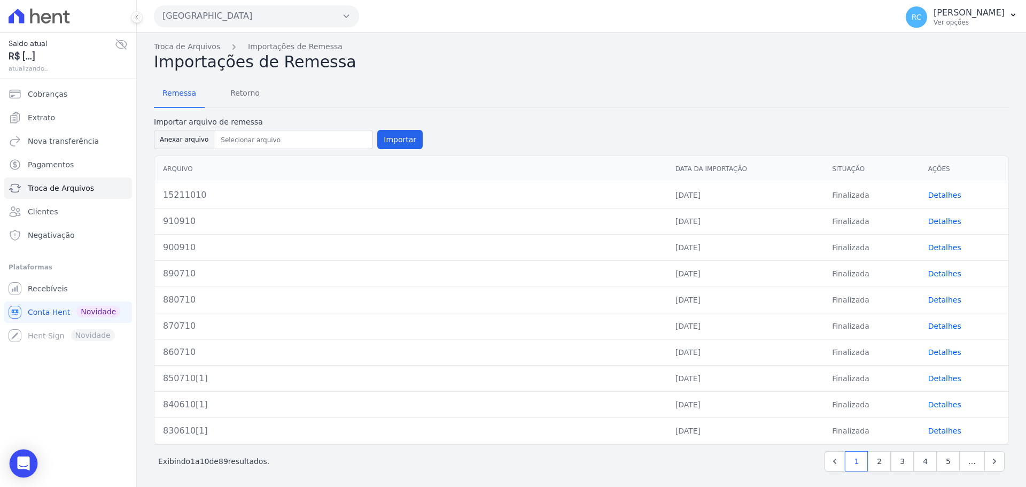
click at [26, 460] on icon "Open Intercom Messenger" at bounding box center [23, 463] width 12 height 14
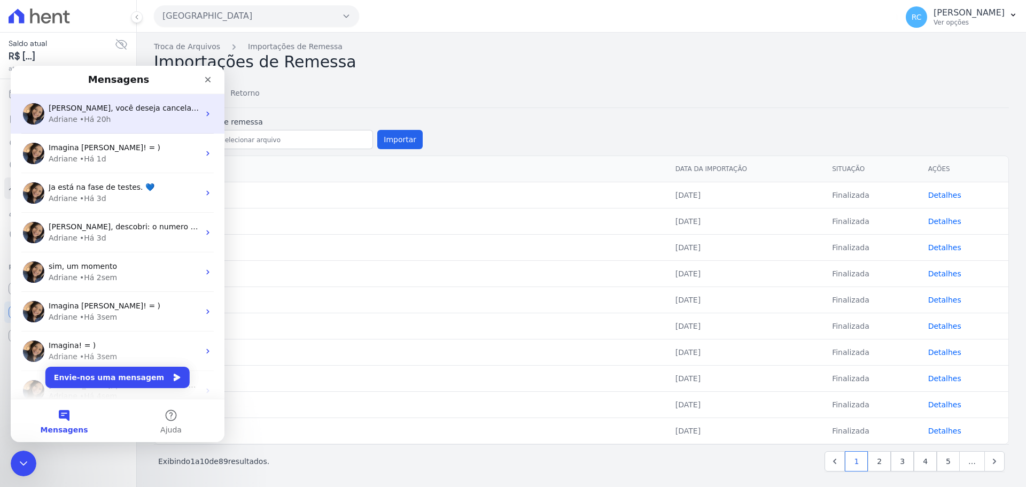
click at [147, 112] on span "[PERSON_NAME], você deseja cancelar a remessa importada no dia 27/08? Caso sim,…" at bounding box center [515, 108] width 933 height 9
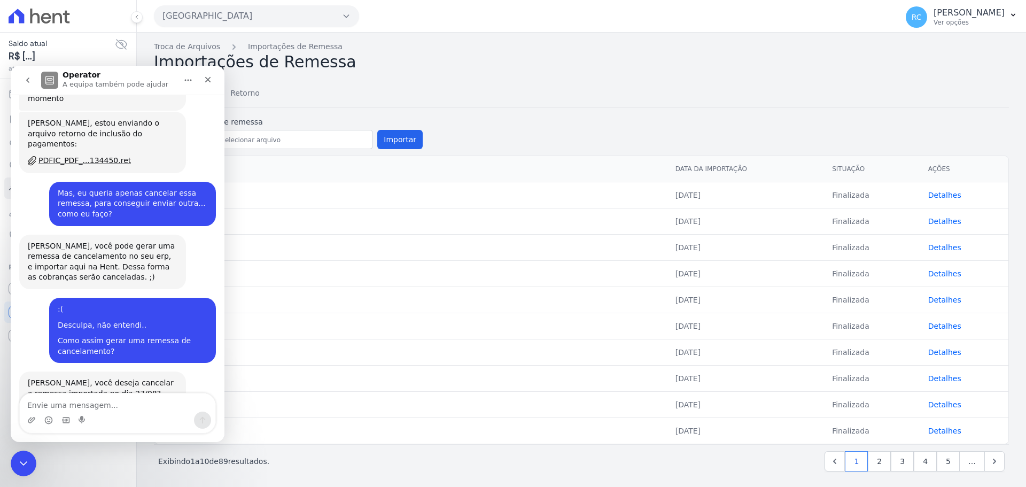
scroll to position [932, 0]
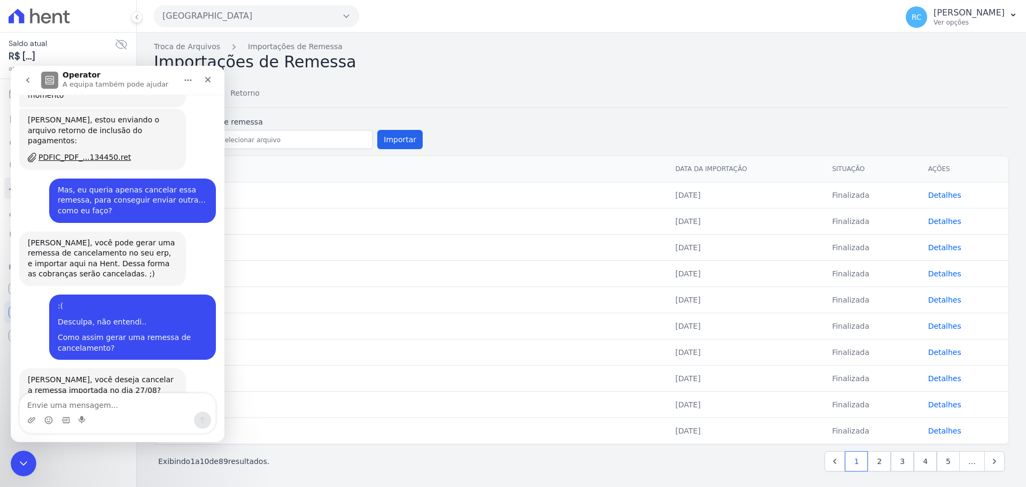
click at [138, 403] on textarea "Envie uma mensagem..." at bounding box center [118, 402] width 196 height 18
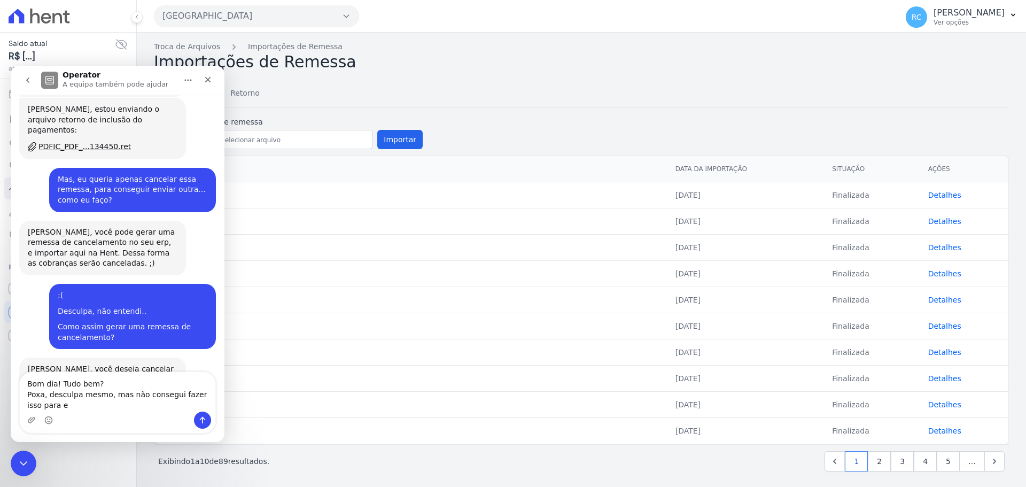
scroll to position [954, 0]
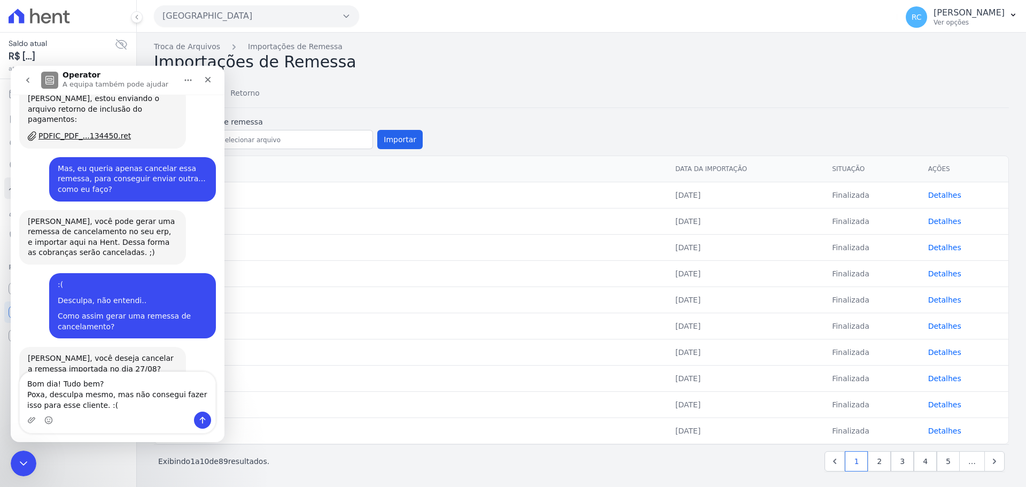
type textarea "Bom dia! Tudo bem? Poxa, desculpa mesmo, mas não consegui fazer isso para esse …"
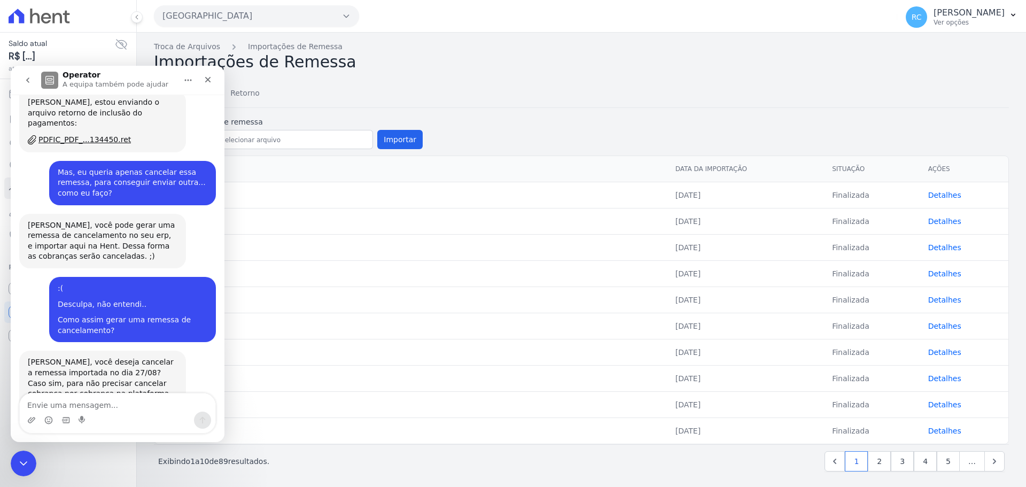
scroll to position [1024, 0]
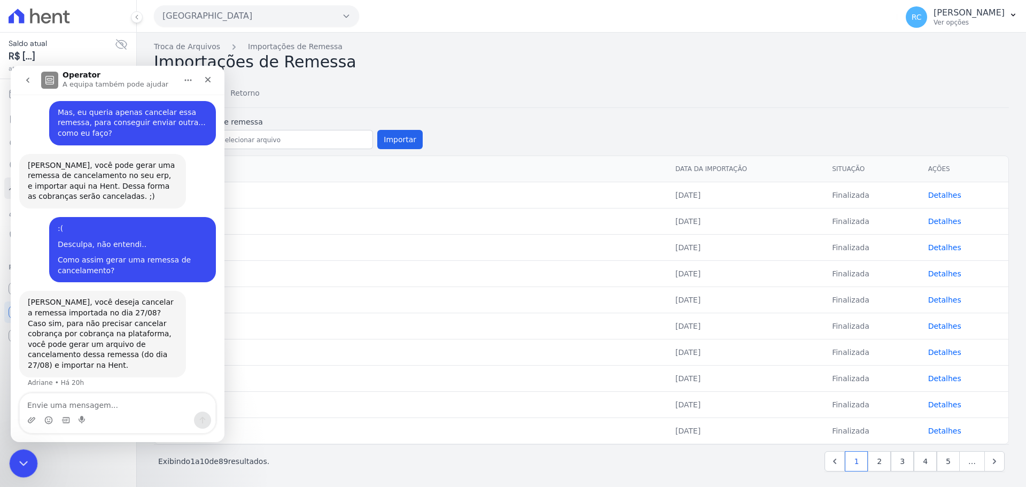
click at [9, 463] on div "Fechar mensagem da Intercom" at bounding box center [22, 462] width 26 height 26
